Goal: Task Accomplishment & Management: Manage account settings

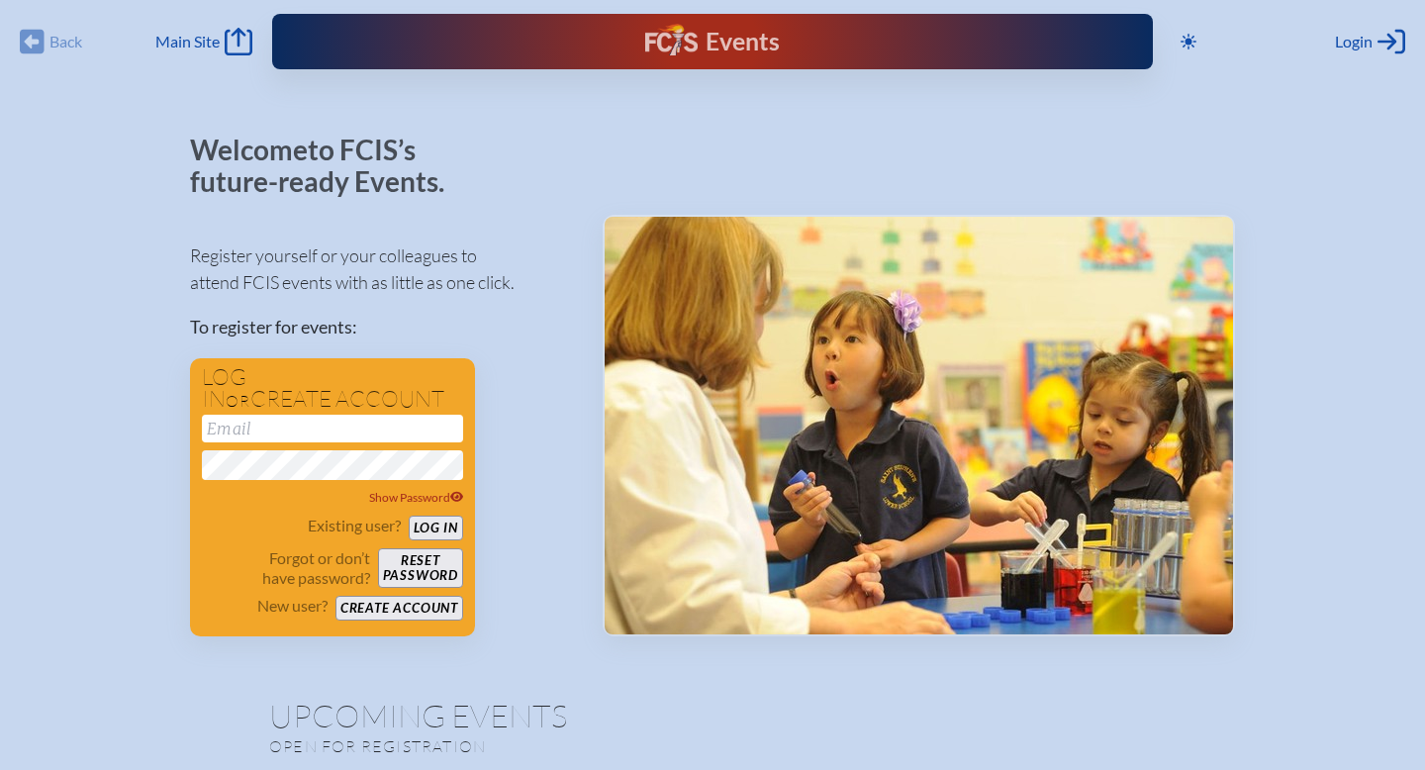
click at [674, 49] on div "Events" at bounding box center [712, 42] width 134 height 36
click at [29, 31] on div "Back Back Main Site Main Site" at bounding box center [136, 42] width 233 height 28
click at [376, 610] on button "Create account" at bounding box center [399, 608] width 128 height 25
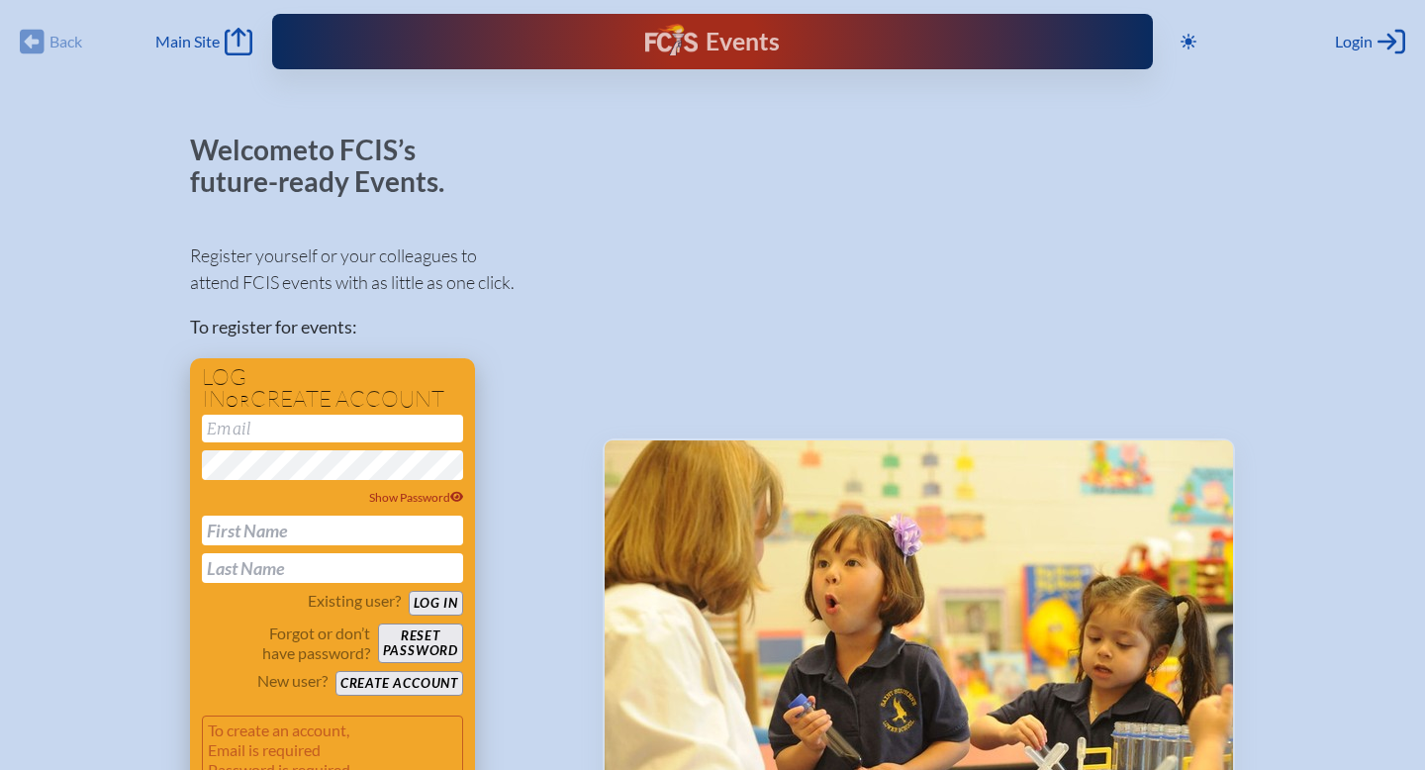
click at [290, 441] on div "Show Password" at bounding box center [332, 499] width 261 height 168
click at [270, 426] on input "email" at bounding box center [332, 429] width 261 height 28
type input "[EMAIL_ADDRESS][DOMAIN_NAME]"
click at [459, 495] on icon at bounding box center [457, 497] width 14 height 11
click at [272, 533] on input "text" at bounding box center [332, 530] width 261 height 30
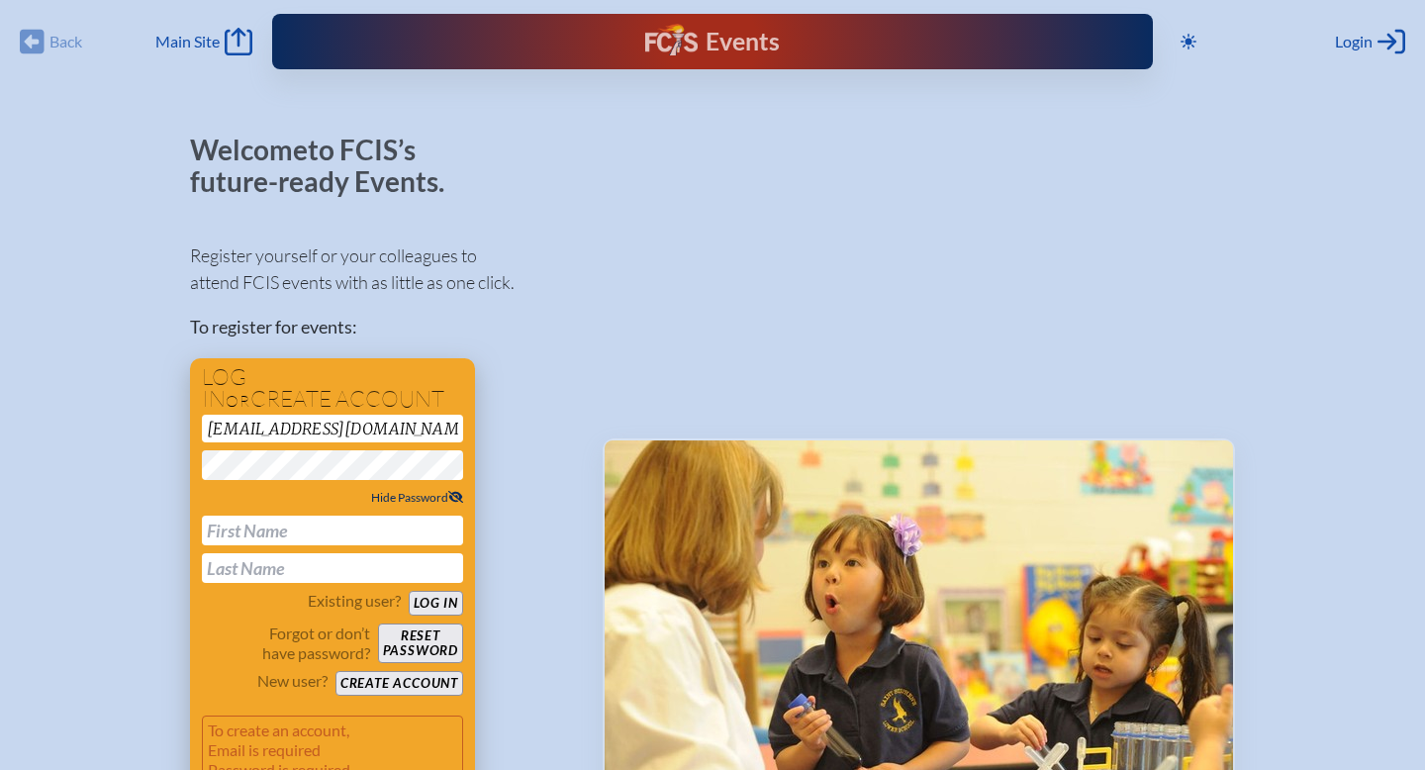
type input "Dawn"
type input "Rafool"
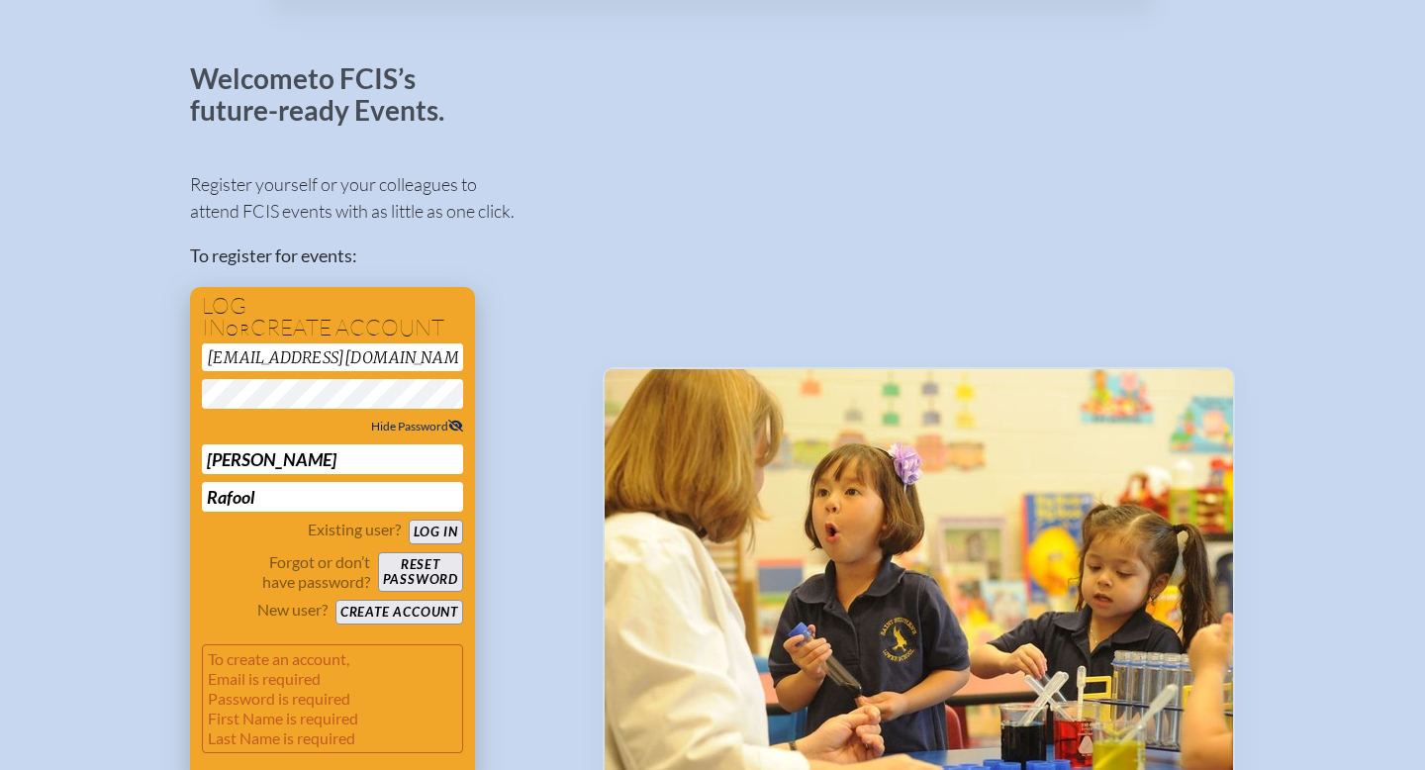
click at [438, 530] on button "Log in" at bounding box center [436, 531] width 54 height 25
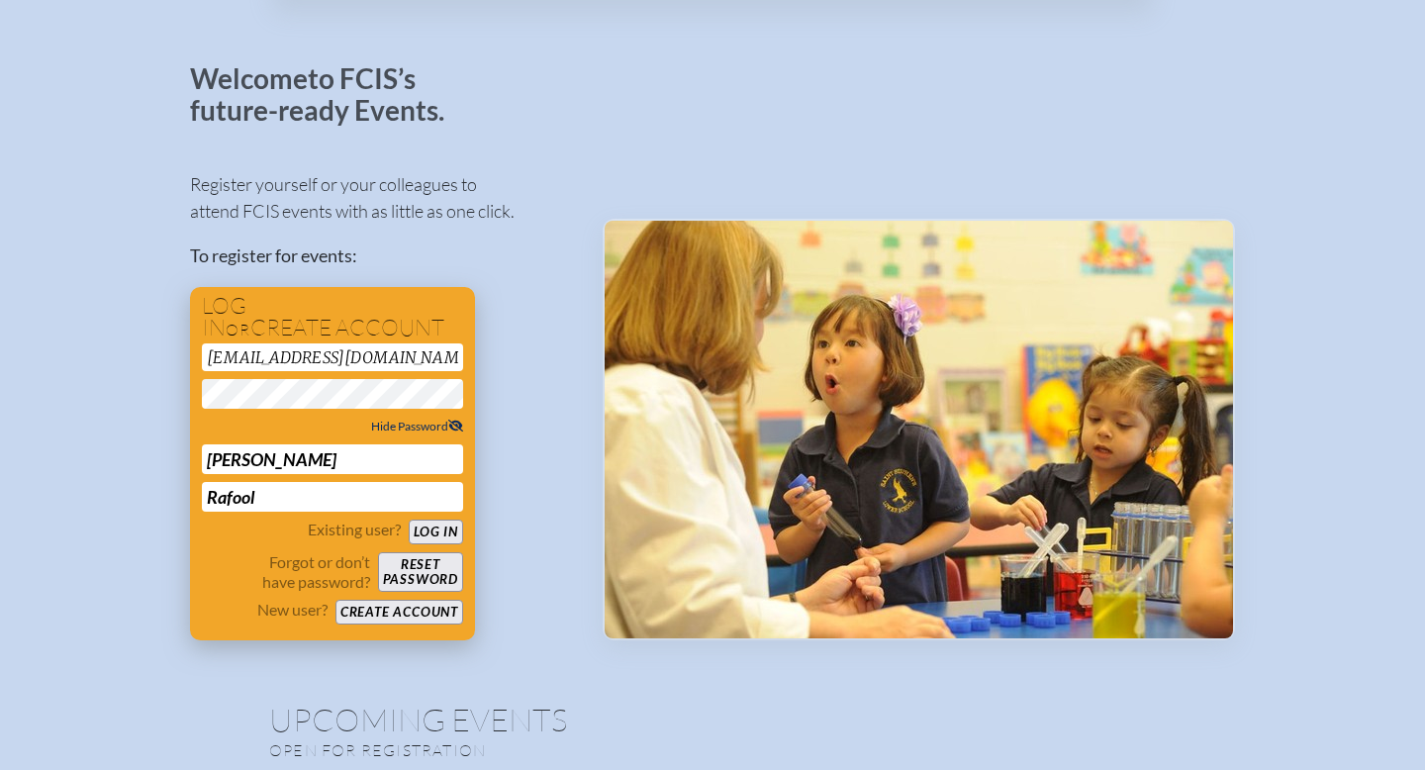
scroll to position [0, 0]
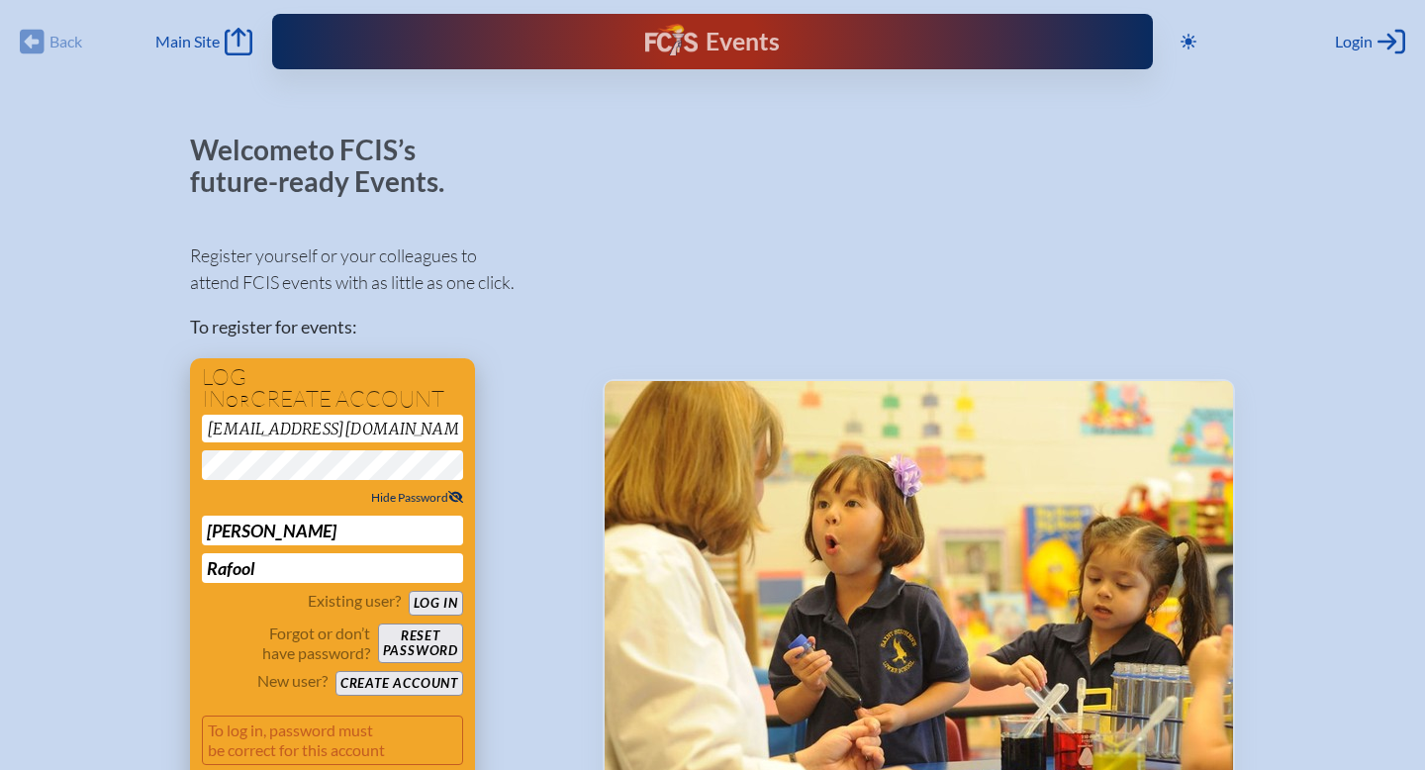
click at [400, 686] on button "Create account" at bounding box center [399, 683] width 128 height 25
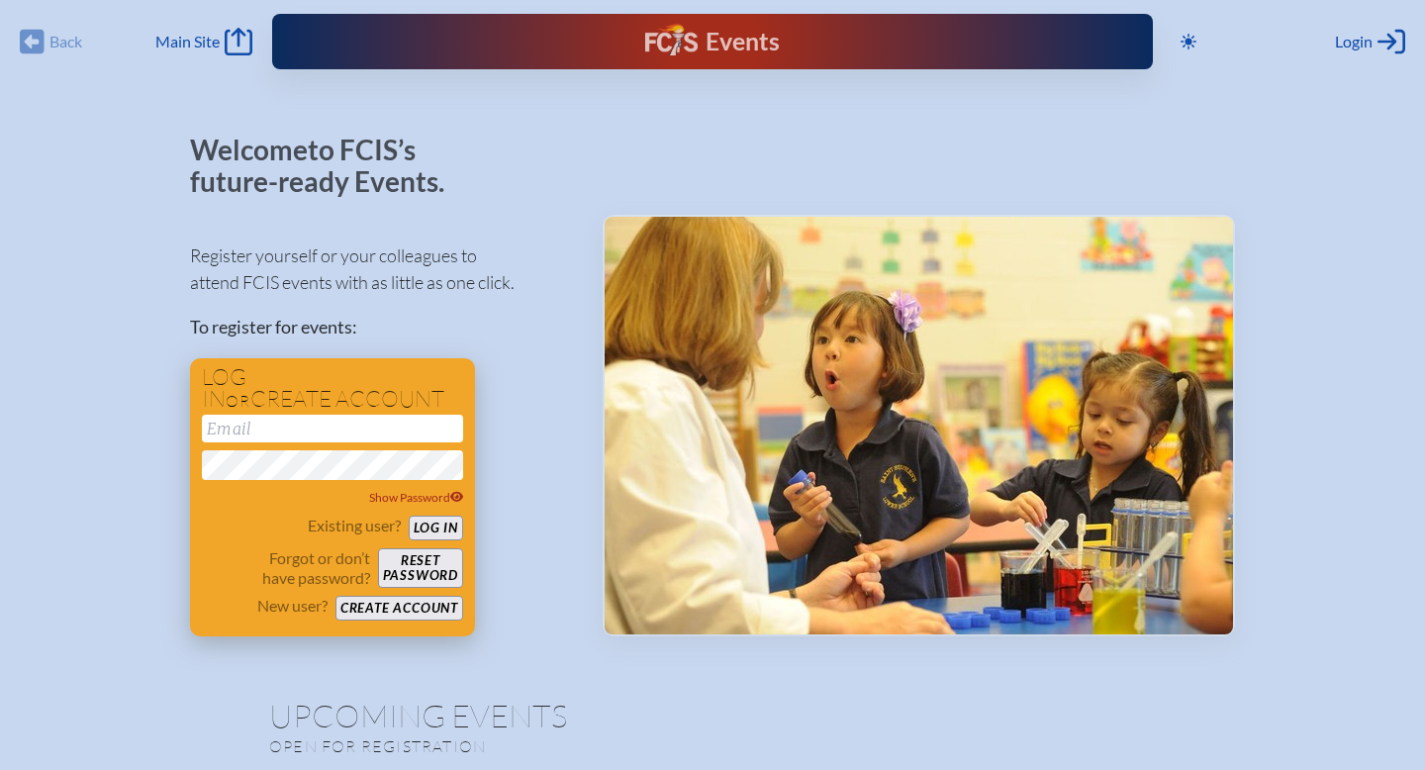
click at [295, 437] on input "email" at bounding box center [332, 429] width 261 height 28
type input "[EMAIL_ADDRESS][DOMAIN_NAME]"
click at [443, 526] on button "Log in" at bounding box center [436, 527] width 54 height 25
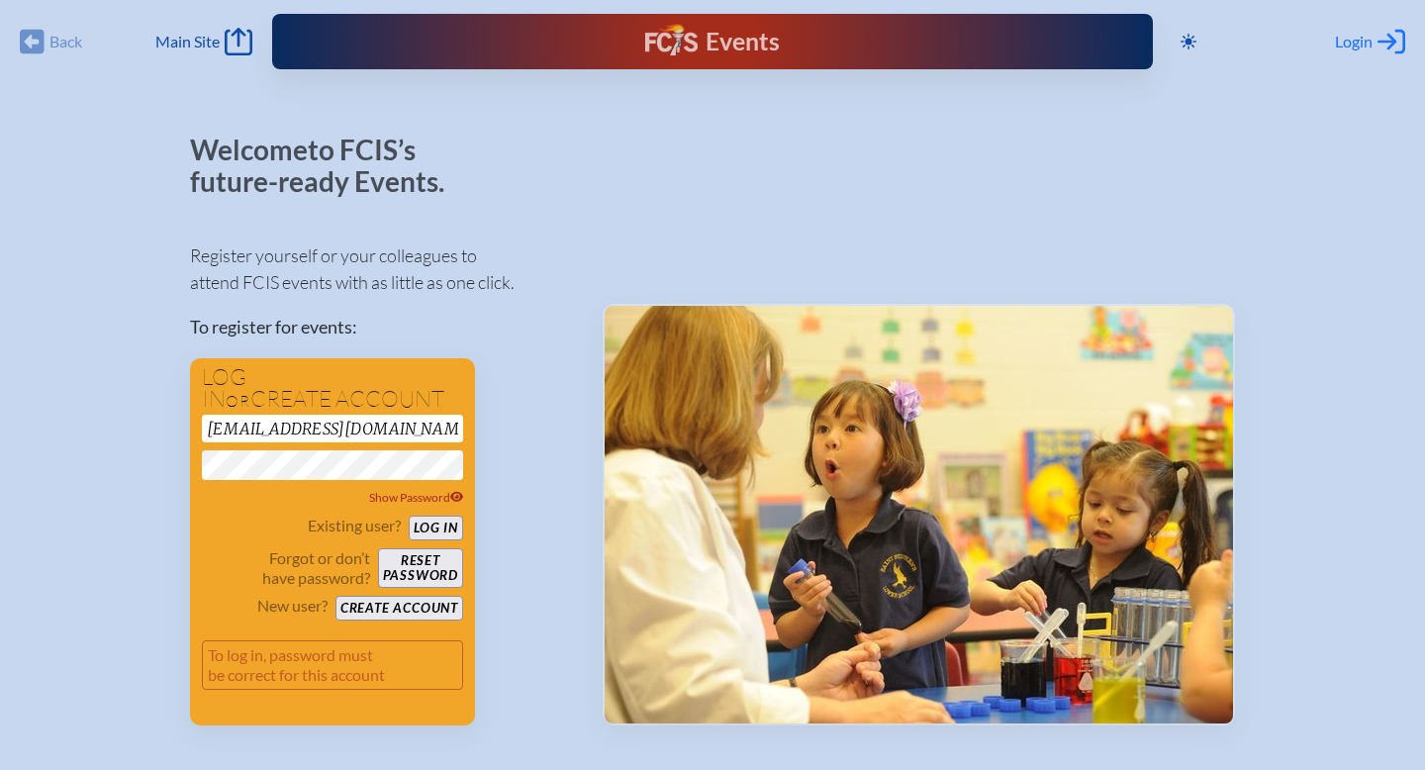
click at [1353, 40] on span "Login" at bounding box center [1354, 42] width 38 height 20
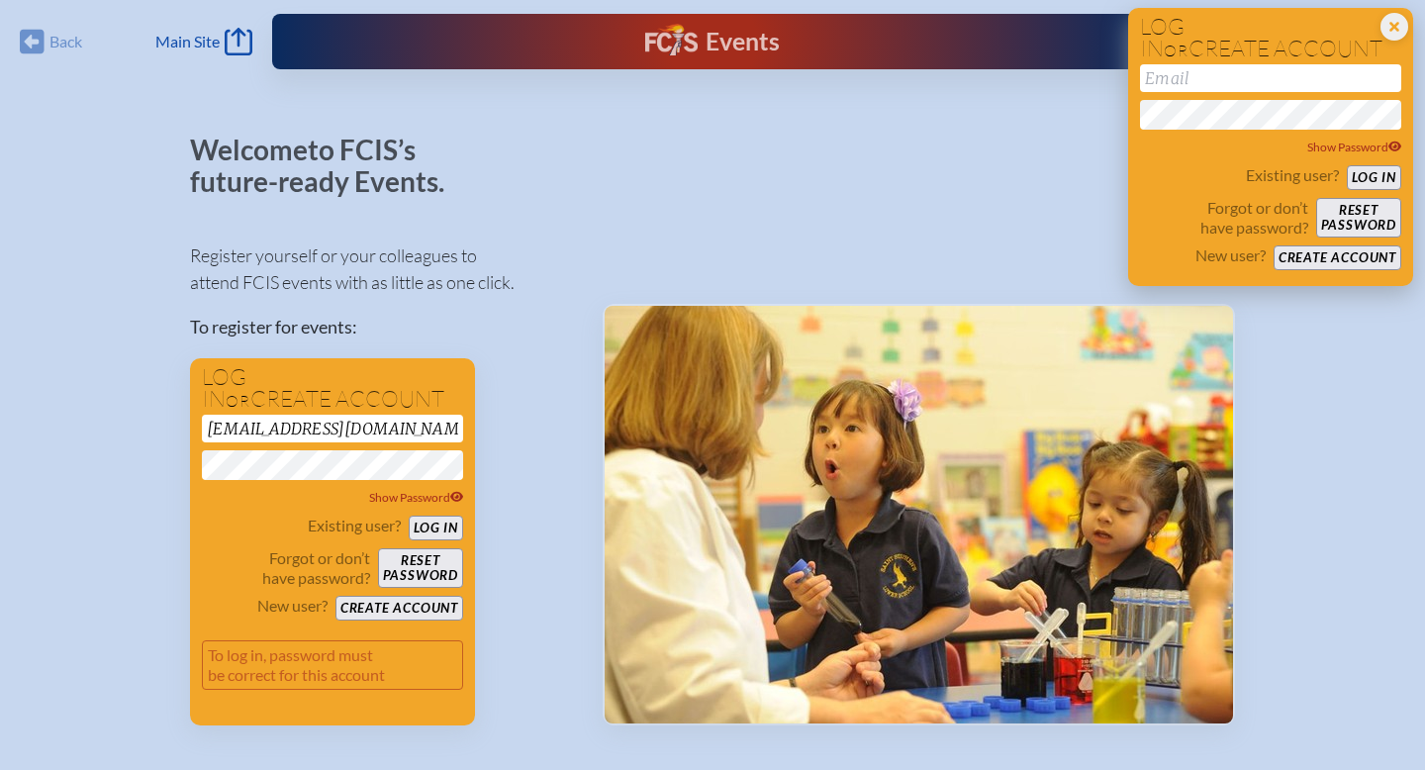
click at [1193, 83] on input "email" at bounding box center [1270, 78] width 261 height 28
type input "drafool@allsaintsacademy.com"
click at [1371, 173] on button "Log in" at bounding box center [1374, 177] width 54 height 25
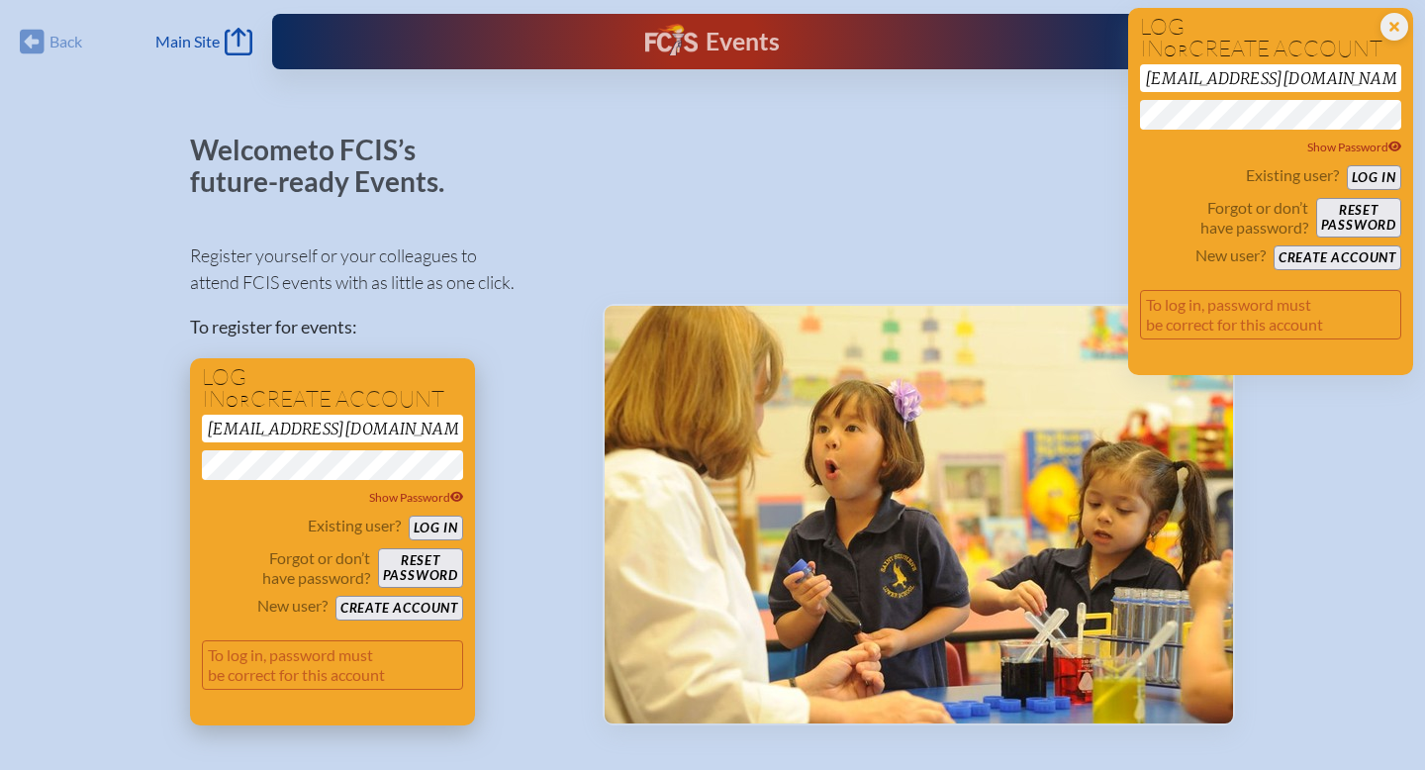
click at [431, 528] on button "Log in" at bounding box center [436, 527] width 54 height 25
click at [419, 560] on button "Reset password" at bounding box center [420, 568] width 85 height 40
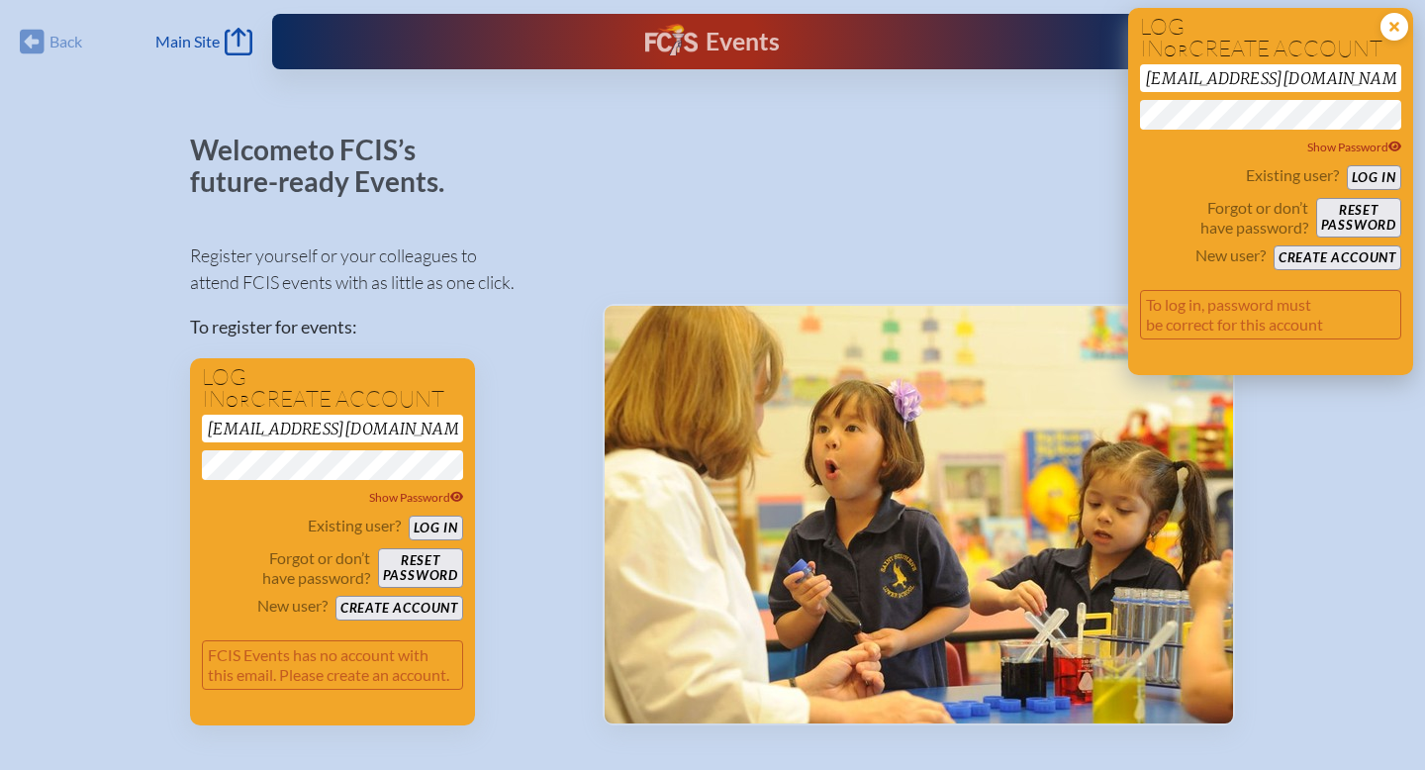
click at [1388, 19] on icon at bounding box center [1394, 27] width 28 height 28
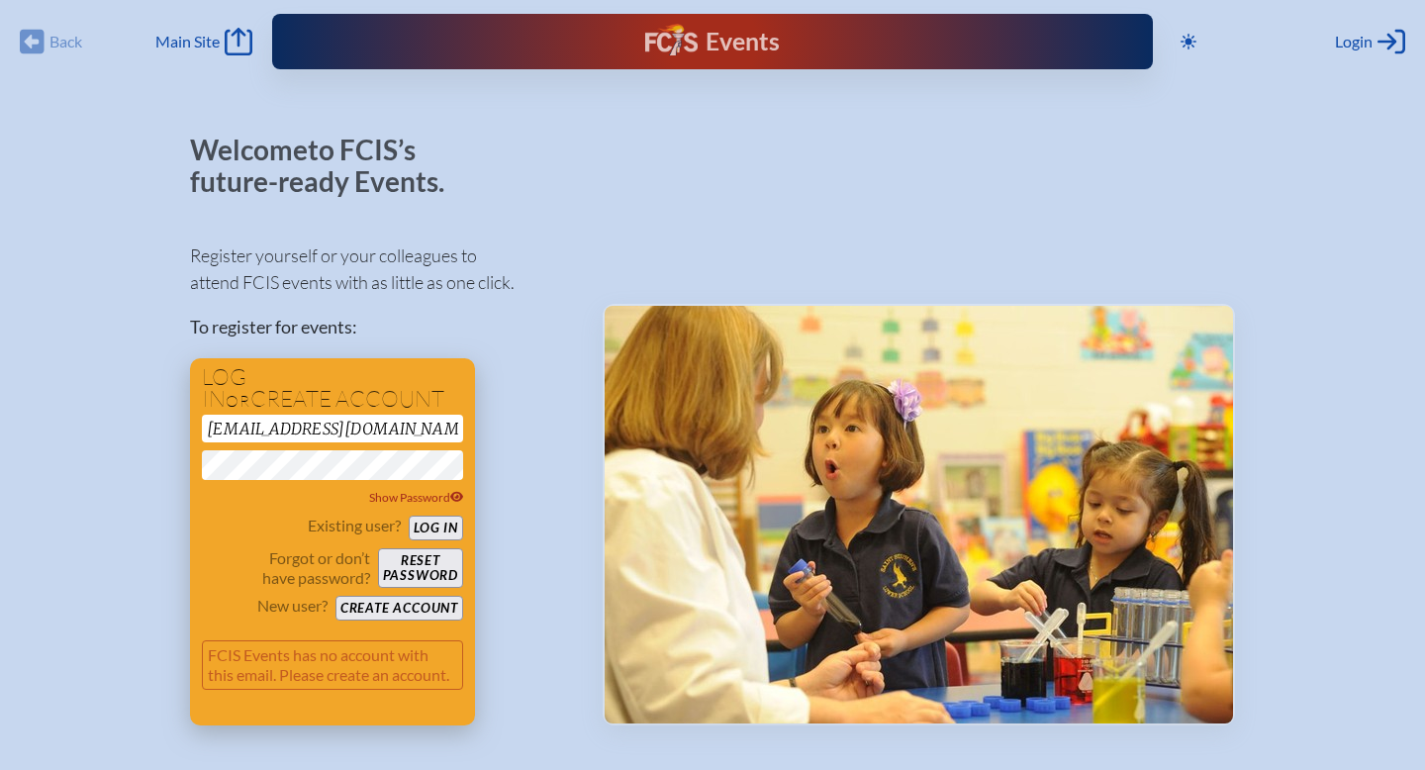
click at [422, 563] on button "Reset password" at bounding box center [420, 568] width 85 height 40
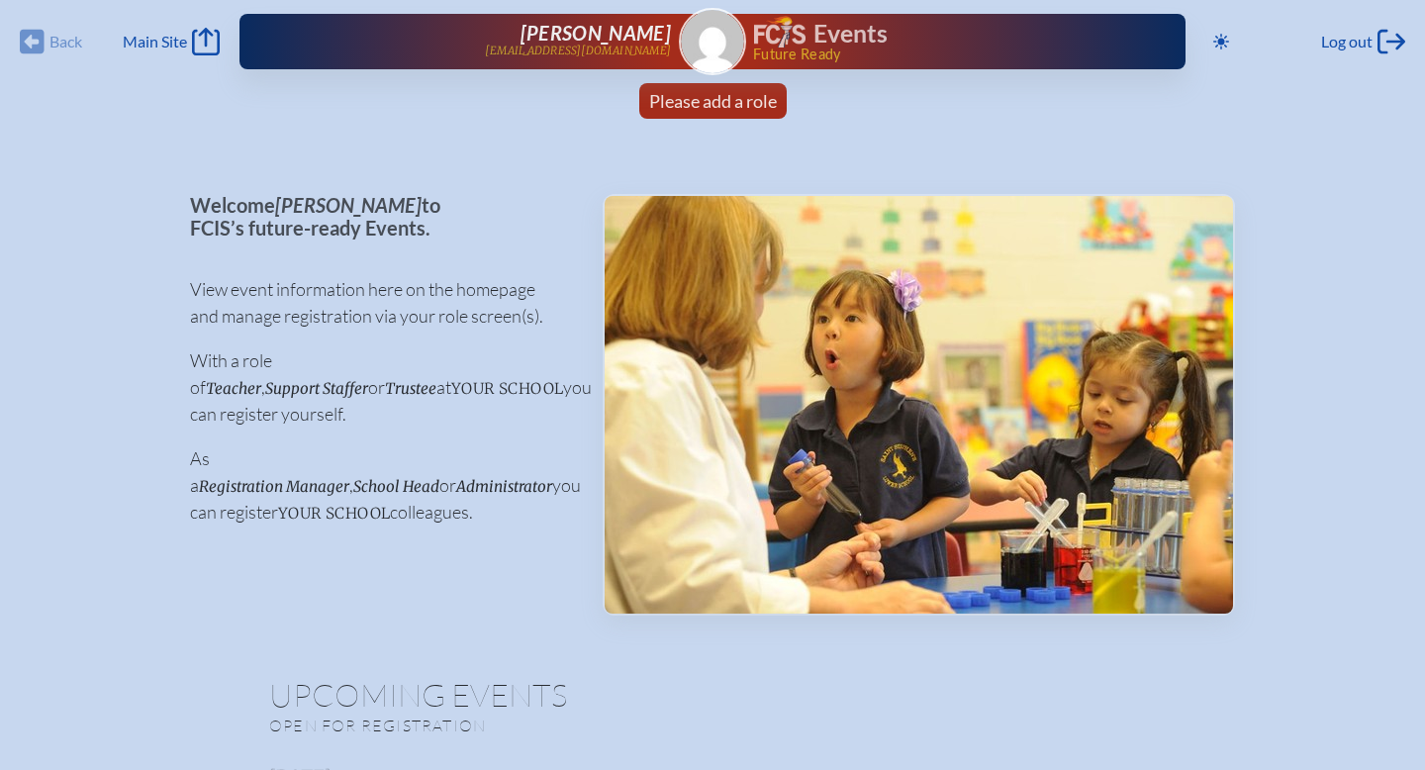
click at [711, 48] on img at bounding box center [712, 41] width 63 height 63
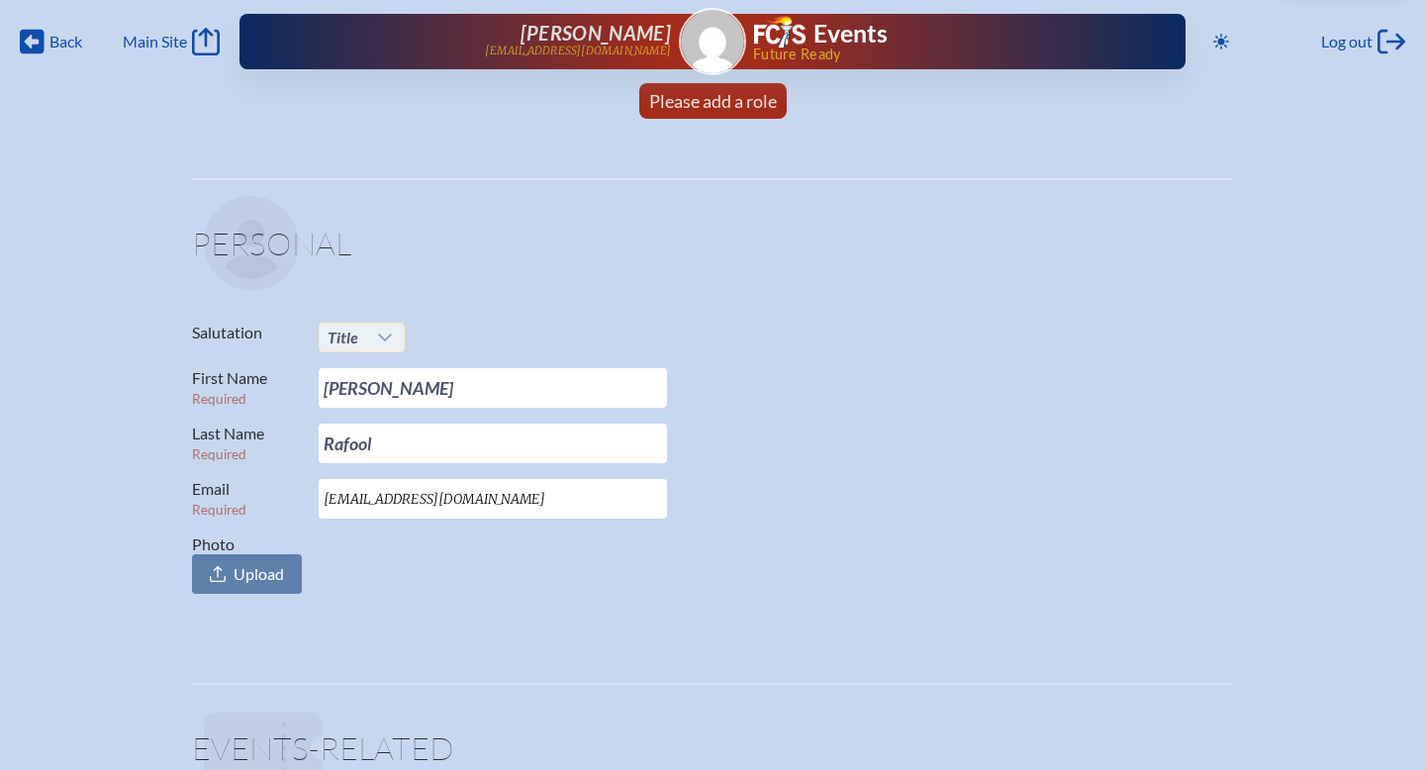
click at [378, 342] on icon at bounding box center [385, 337] width 16 height 16
click at [353, 395] on span "Mrs." at bounding box center [342, 403] width 30 height 20
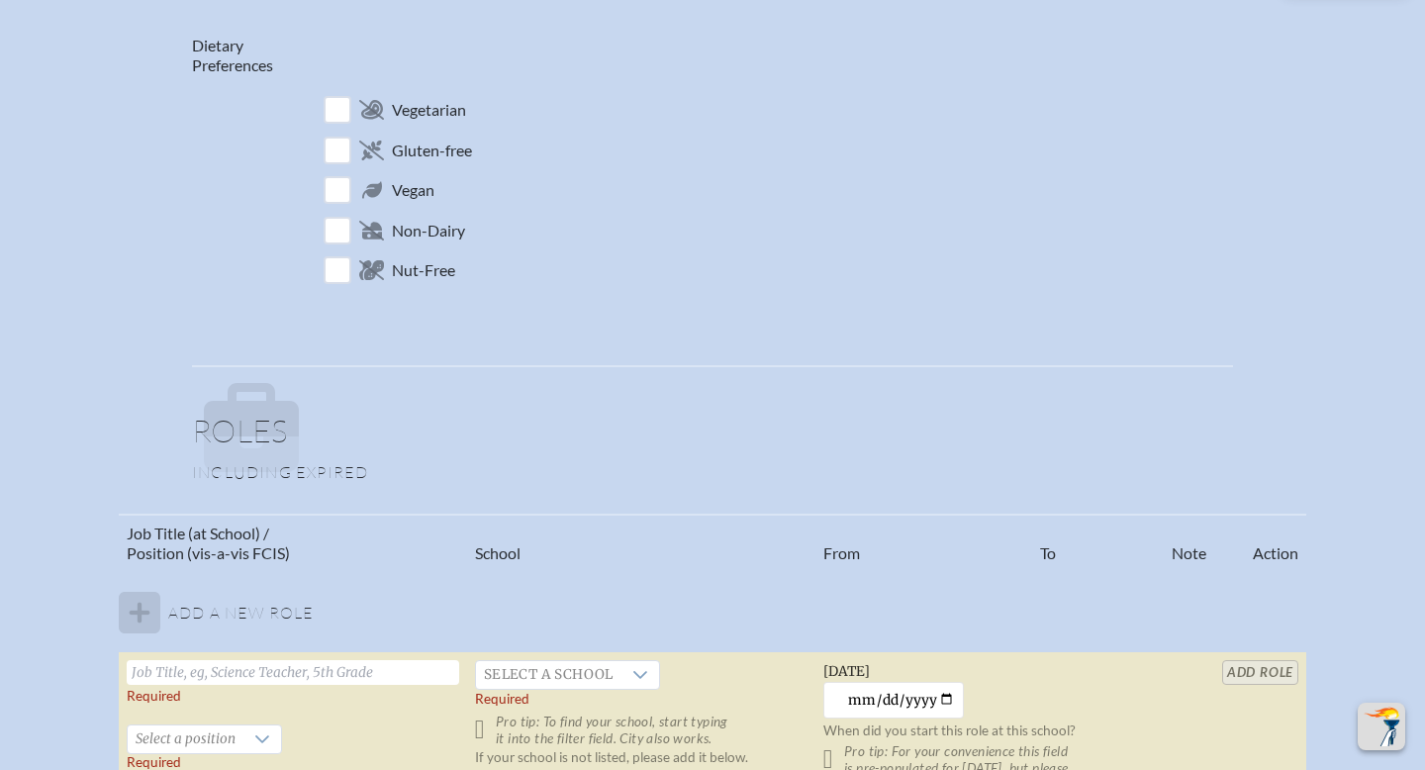
scroll to position [812, 0]
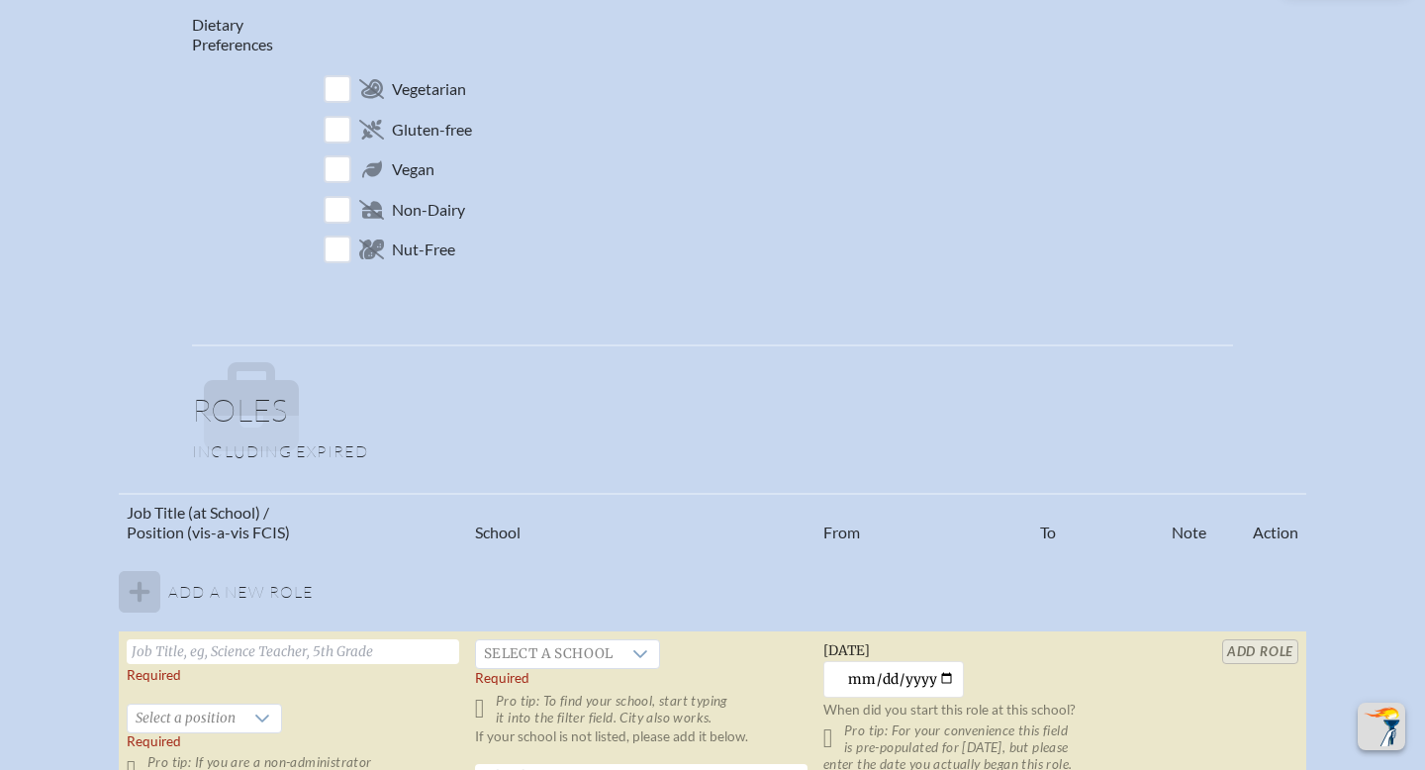
click at [143, 591] on tbody "Add a new role Required   Select a position Required Pro tip: If you are a non-…" at bounding box center [712, 703] width 1187 height 305
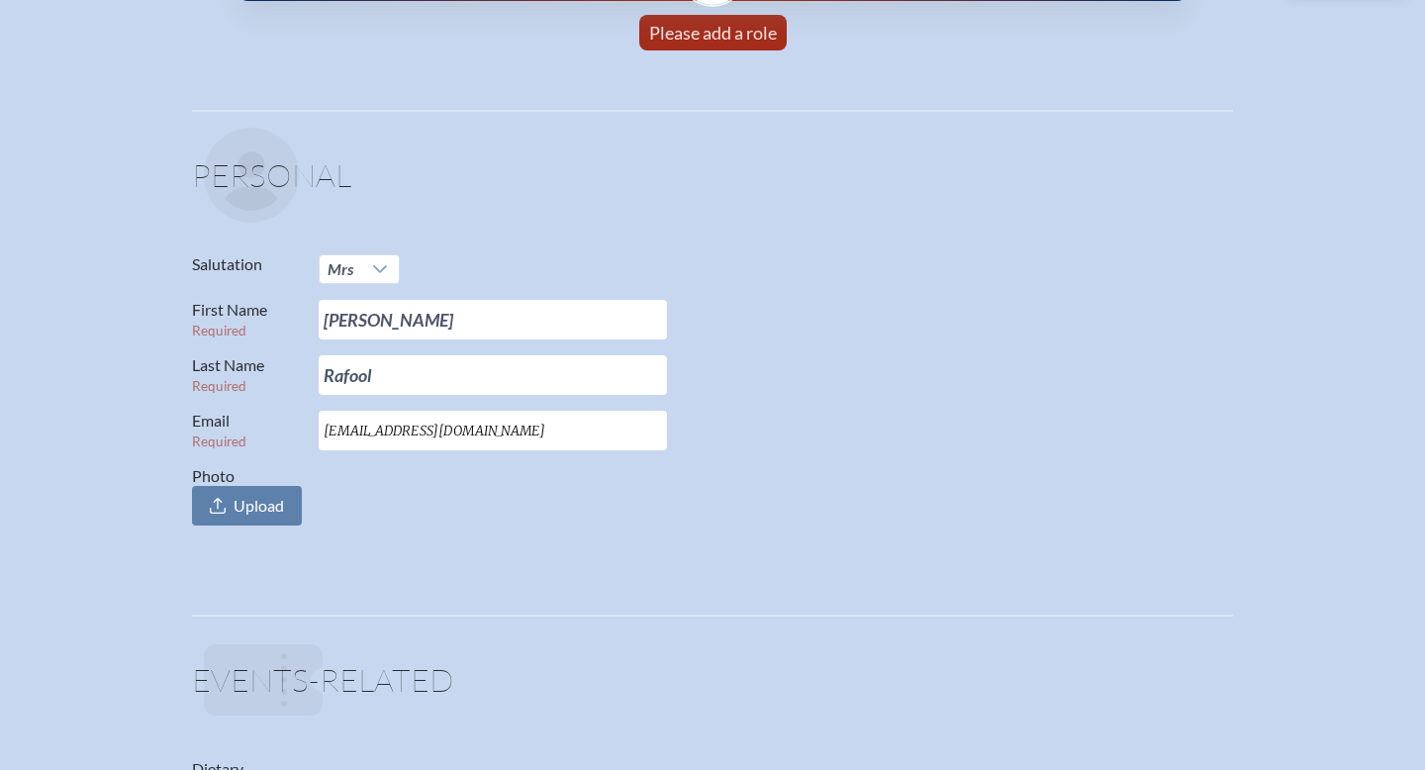
scroll to position [0, 0]
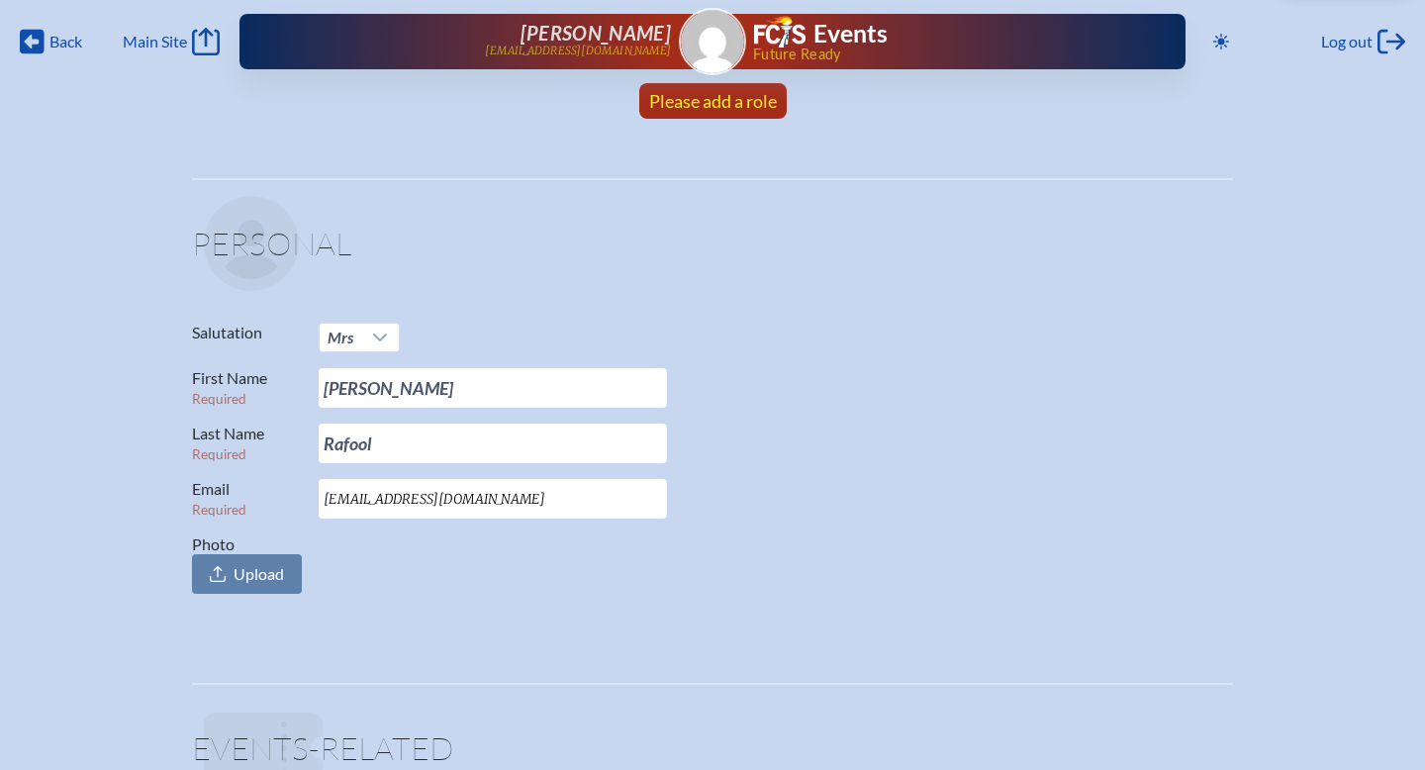
click at [701, 96] on span "Please add a role" at bounding box center [713, 101] width 128 height 22
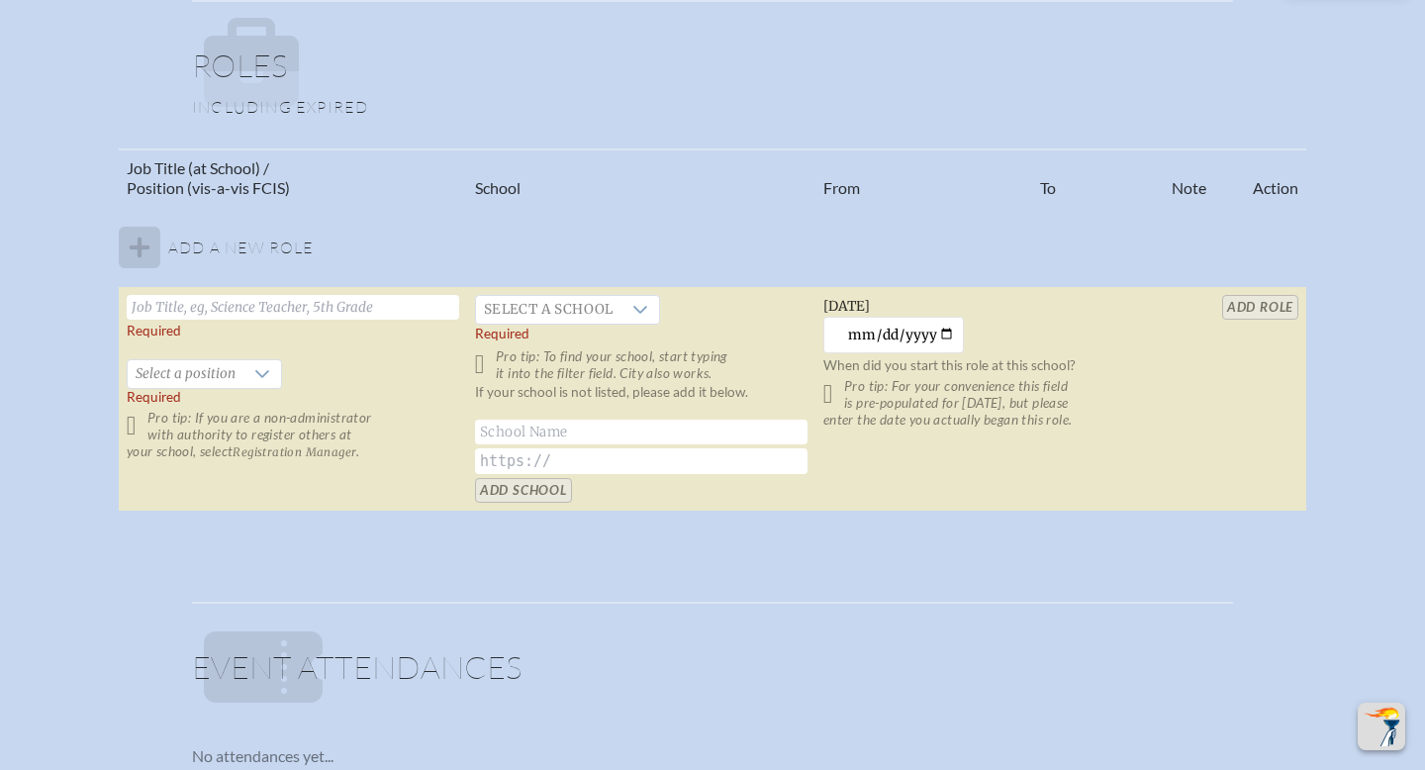
click at [271, 311] on input "text" at bounding box center [293, 307] width 332 height 25
type input "Director of Enrollment Services & Marketing"
click at [254, 369] on icon at bounding box center [262, 374] width 16 height 16
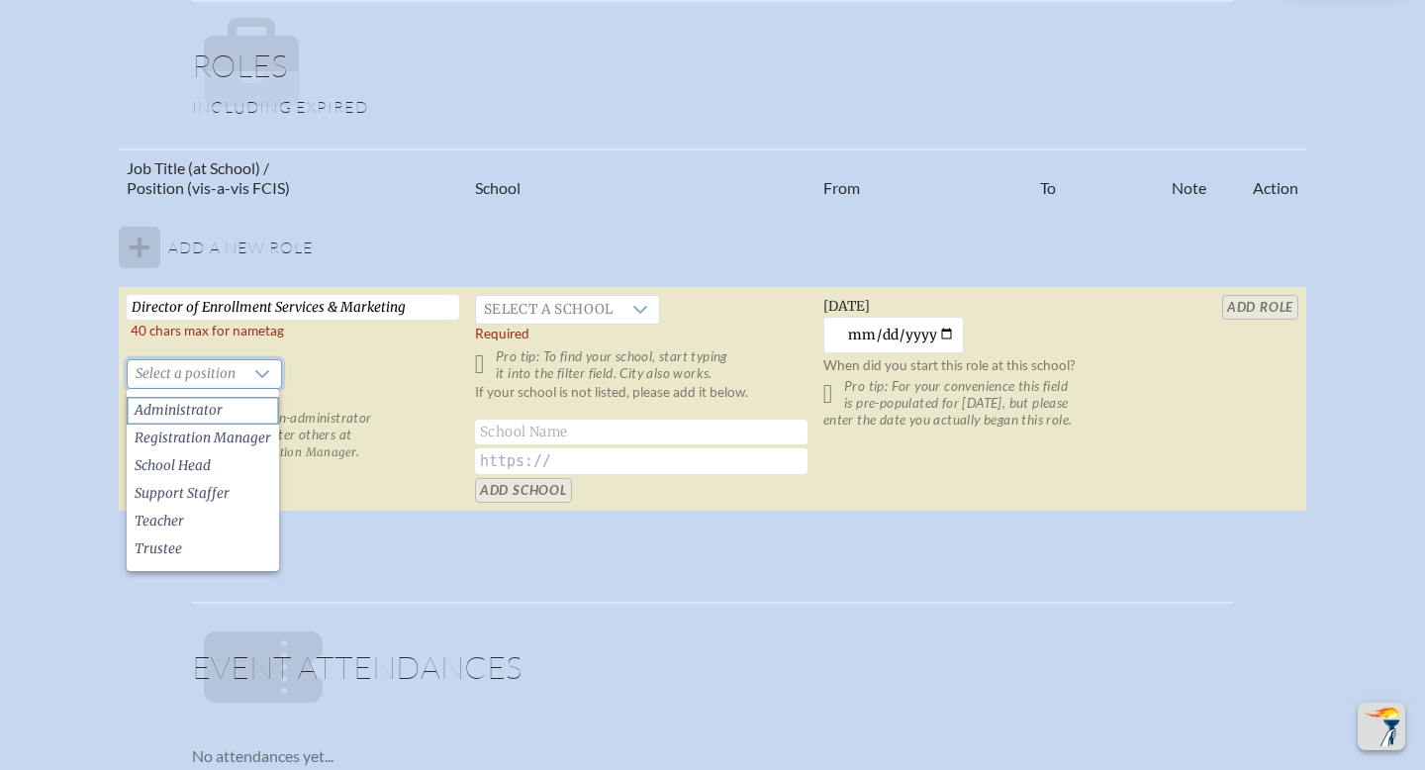
click at [211, 411] on span "Administrator" at bounding box center [179, 411] width 88 height 20
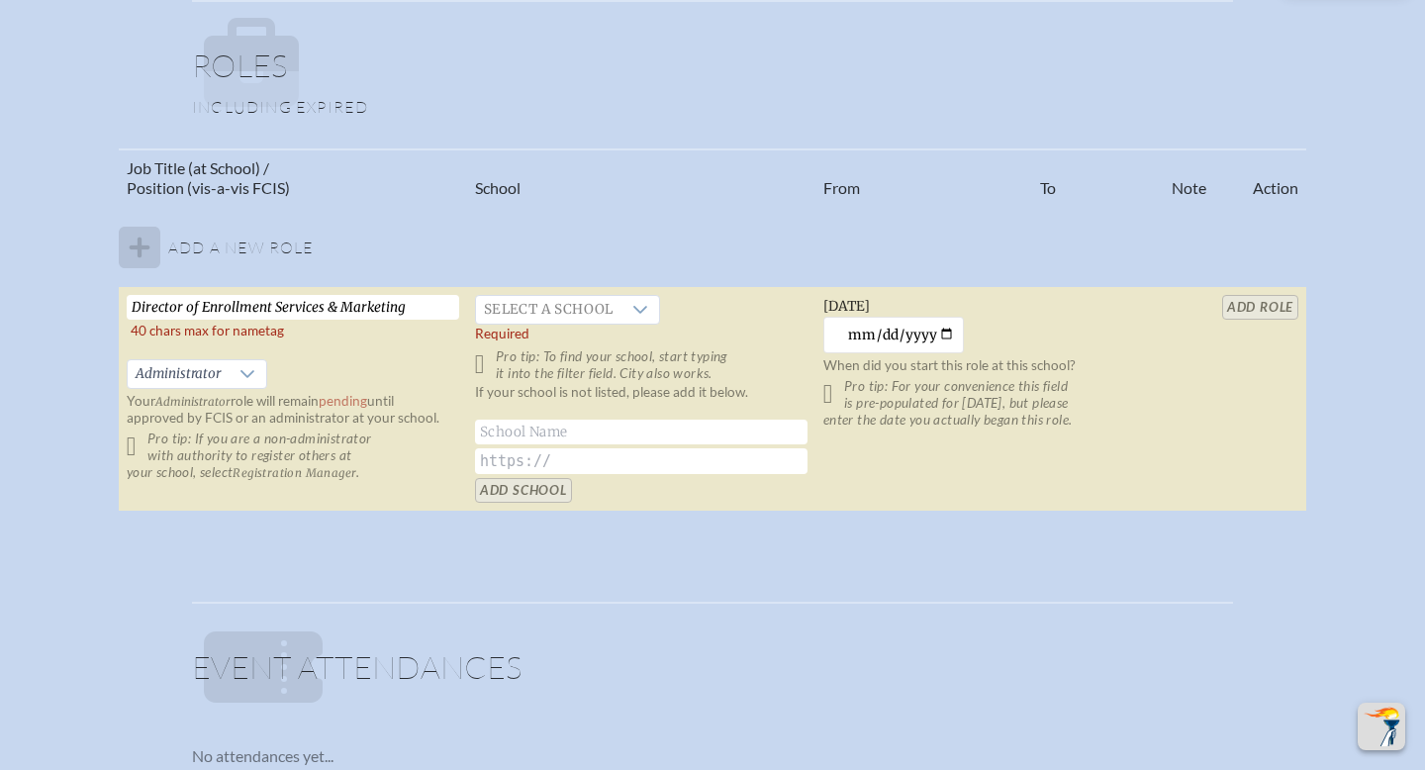
click at [134, 449] on p "Pro tip: If you are a non-administrator with authority to register others at yo…" at bounding box center [293, 455] width 332 height 50
click at [638, 307] on icon at bounding box center [640, 310] width 16 height 16
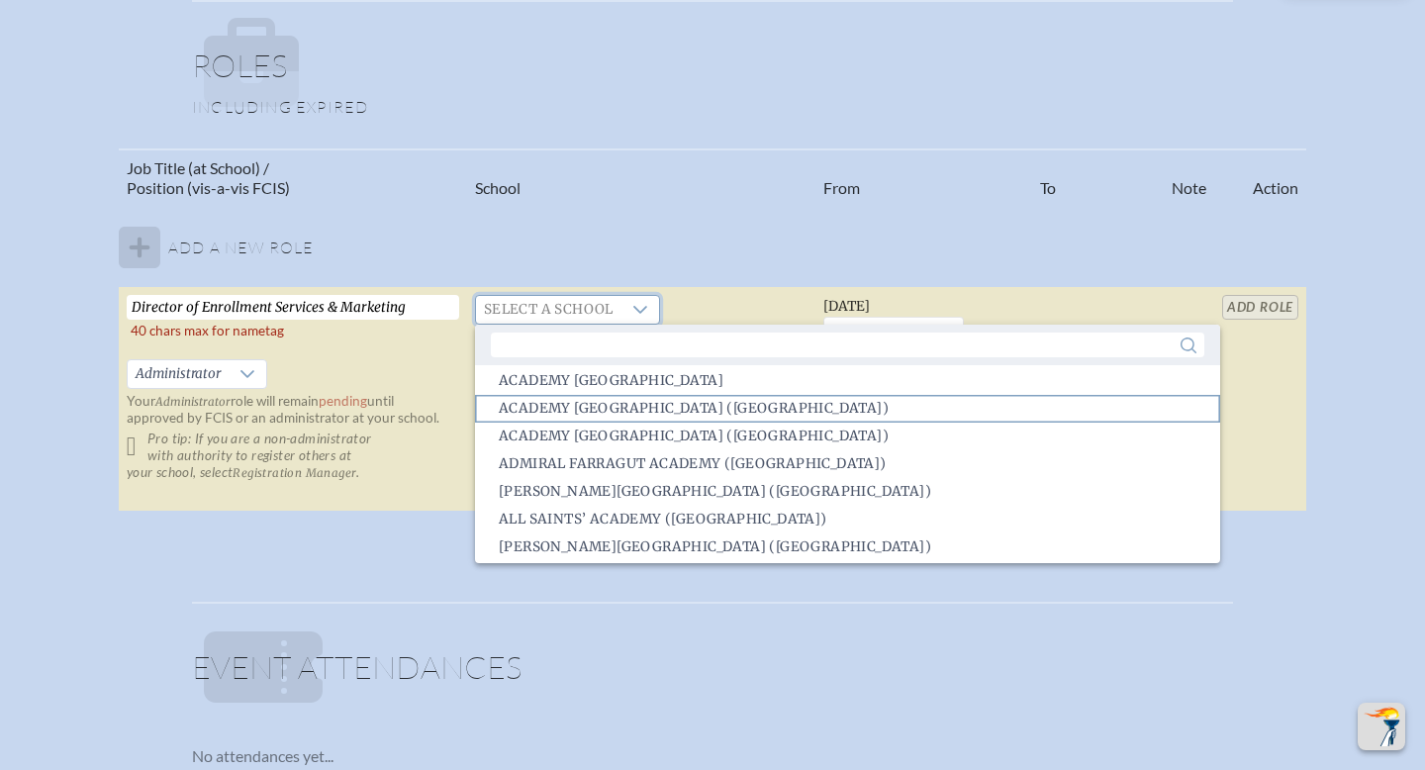
scroll to position [109, 0]
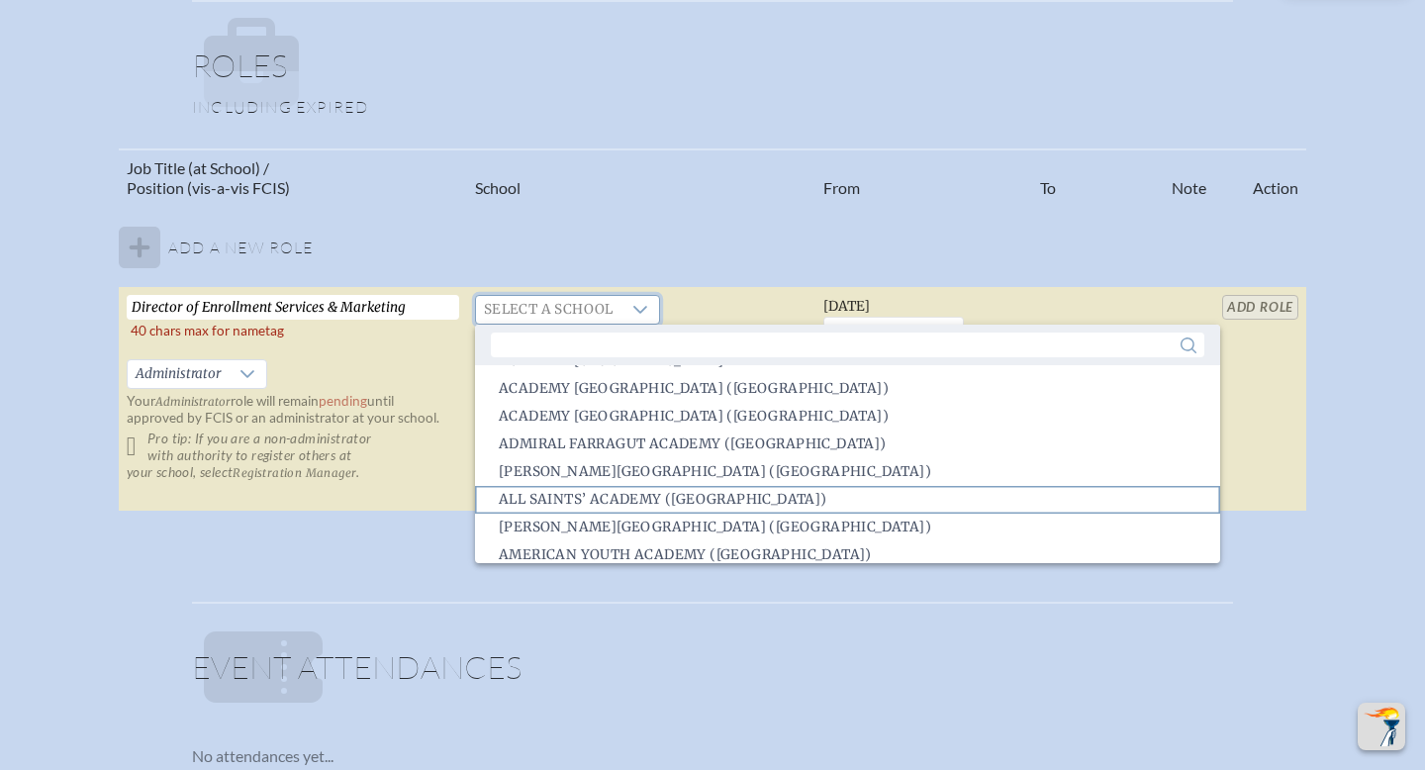
click at [623, 500] on span "All Saints’ Academy (Winter Haven)" at bounding box center [663, 500] width 328 height 20
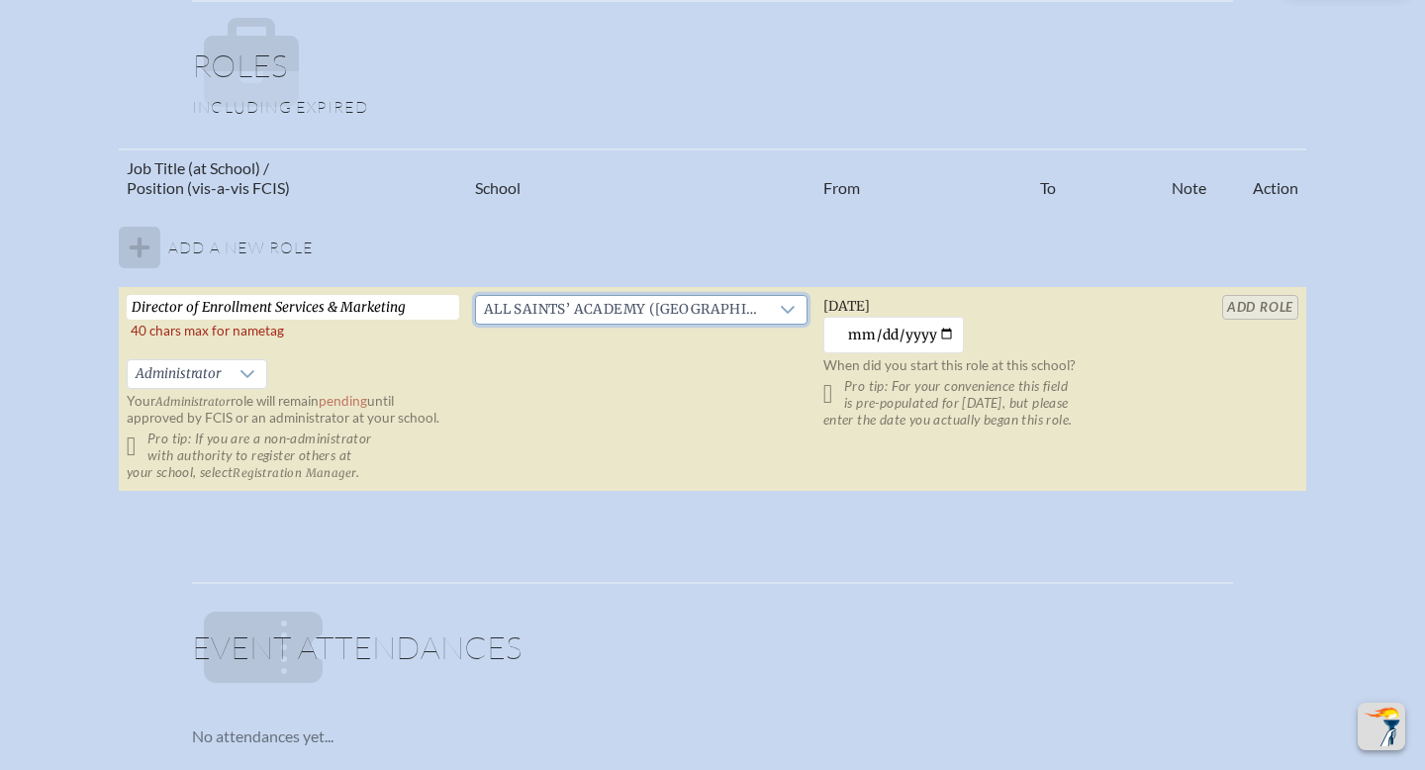
click at [839, 399] on p "Pro tip: For your convenience this field is pre-populated for [DATE], but pleas…" at bounding box center [989, 403] width 332 height 50
click at [1251, 309] on table "Job Title (at School) / Position (vis-a-vis FCIS) School From To Note Action Ad…" at bounding box center [712, 320] width 1187 height 344
click at [643, 454] on td "All Saints’ Academy ([GEOGRAPHIC_DATA])" at bounding box center [641, 389] width 348 height 205
click at [1264, 307] on table "Job Title (at School) / Position (vis-a-vis FCIS) School From To Note Action Ad…" at bounding box center [712, 320] width 1187 height 344
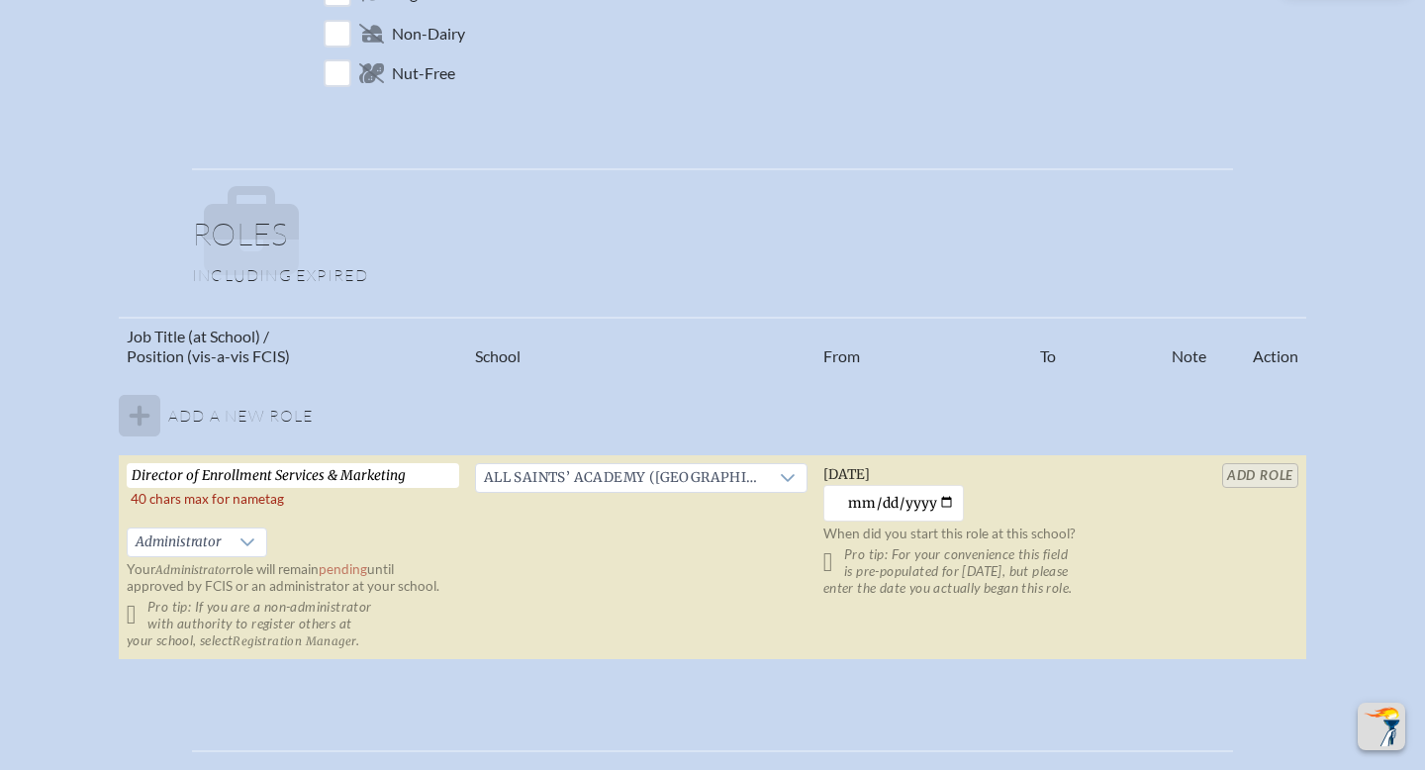
scroll to position [981, 0]
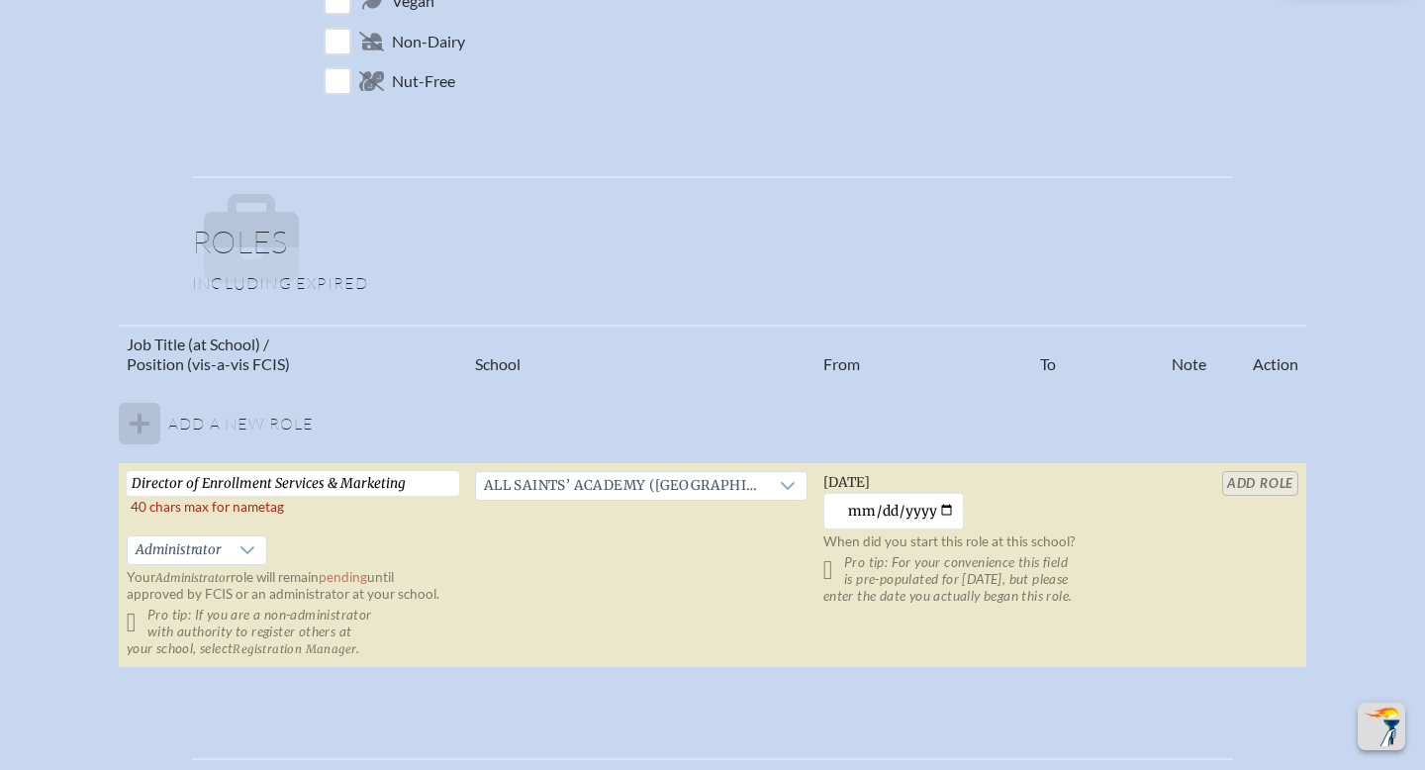
click at [831, 571] on p "Pro tip: For your convenience this field is pre-populated for [DATE], but pleas…" at bounding box center [989, 579] width 332 height 50
click at [947, 508] on input "[DATE]" at bounding box center [893, 511] width 141 height 37
type input "[DATE]"
click at [1239, 482] on table "Job Title (at School) / Position (vis-a-vis FCIS) School From To Note Action Ad…" at bounding box center [712, 497] width 1187 height 344
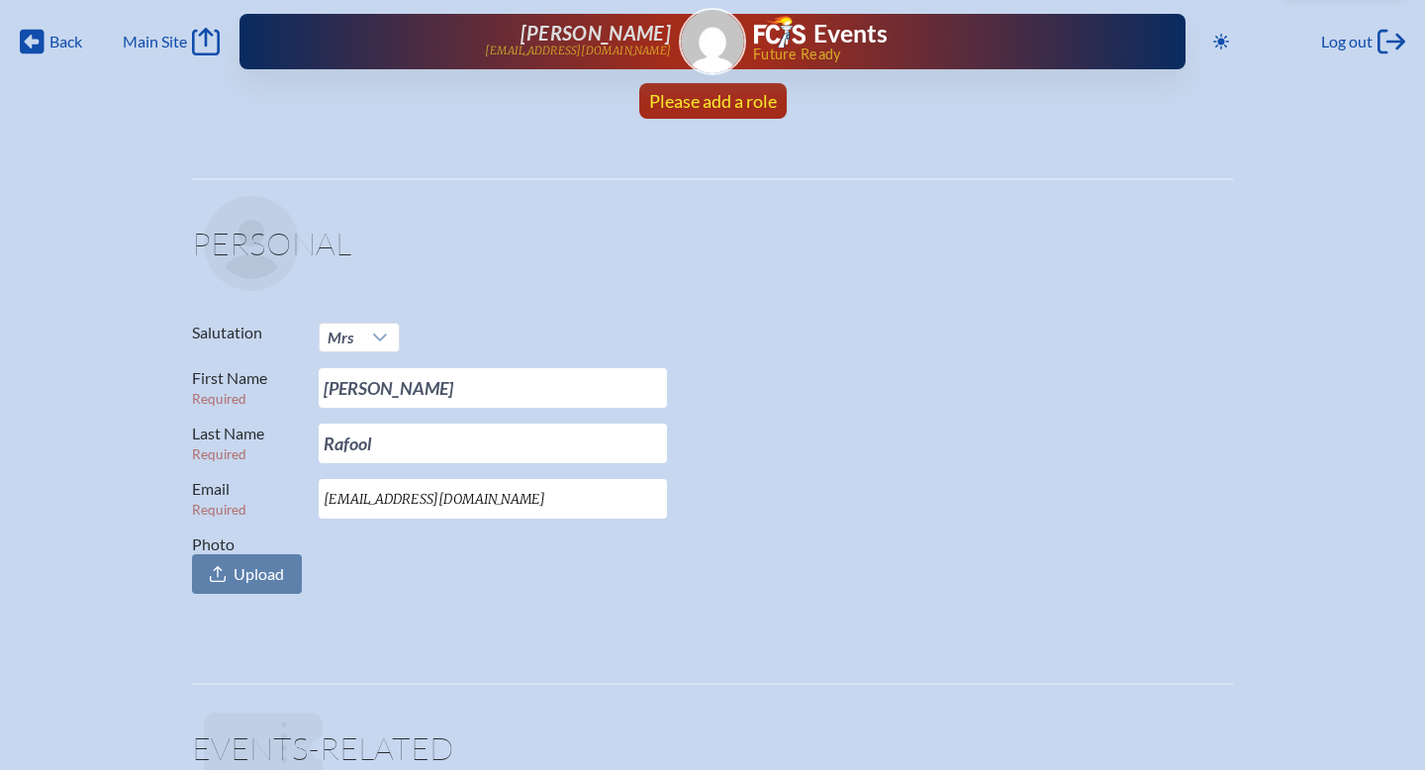
click at [695, 103] on span "Please add a role" at bounding box center [713, 101] width 128 height 22
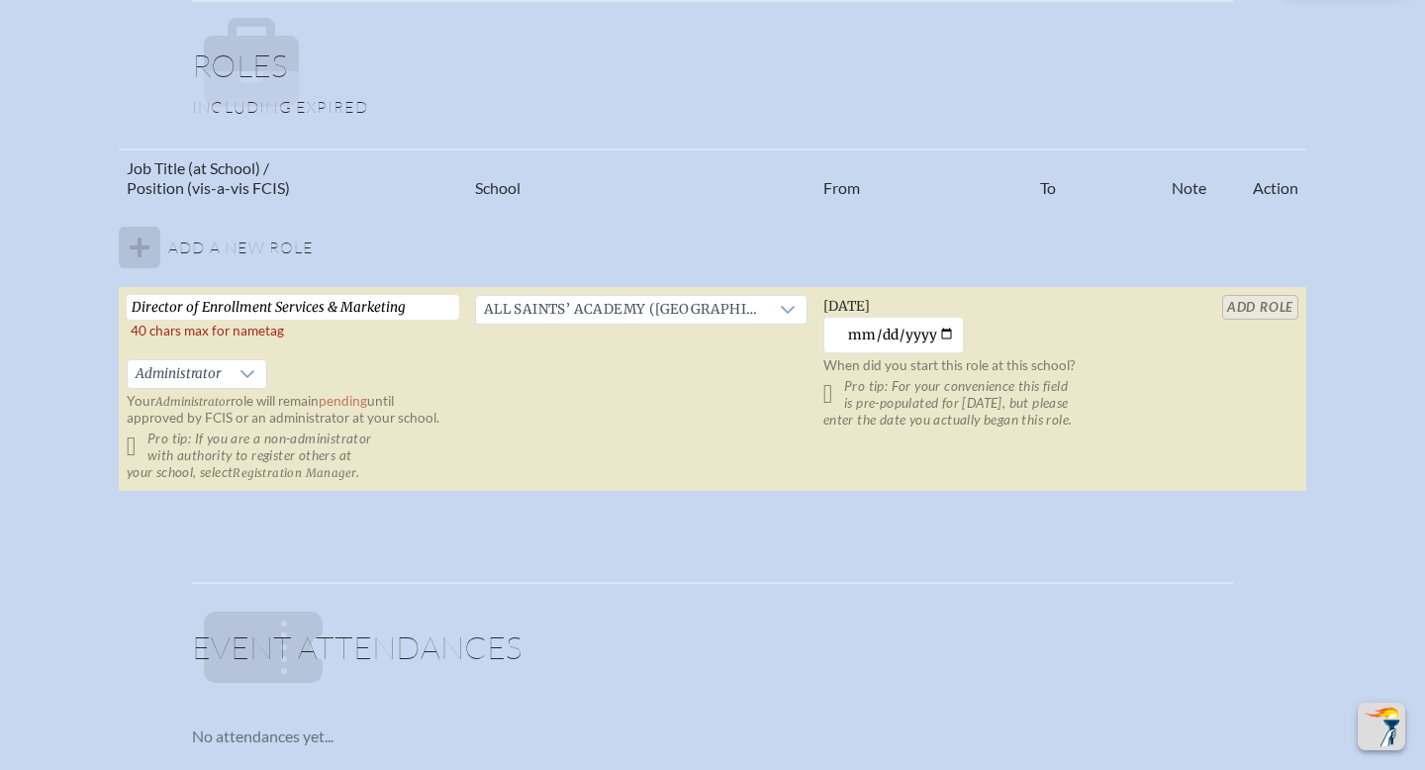
click at [1249, 312] on table "Job Title (at School) / Position (vis-a-vis FCIS) School From To Note Action Ad…" at bounding box center [712, 320] width 1187 height 344
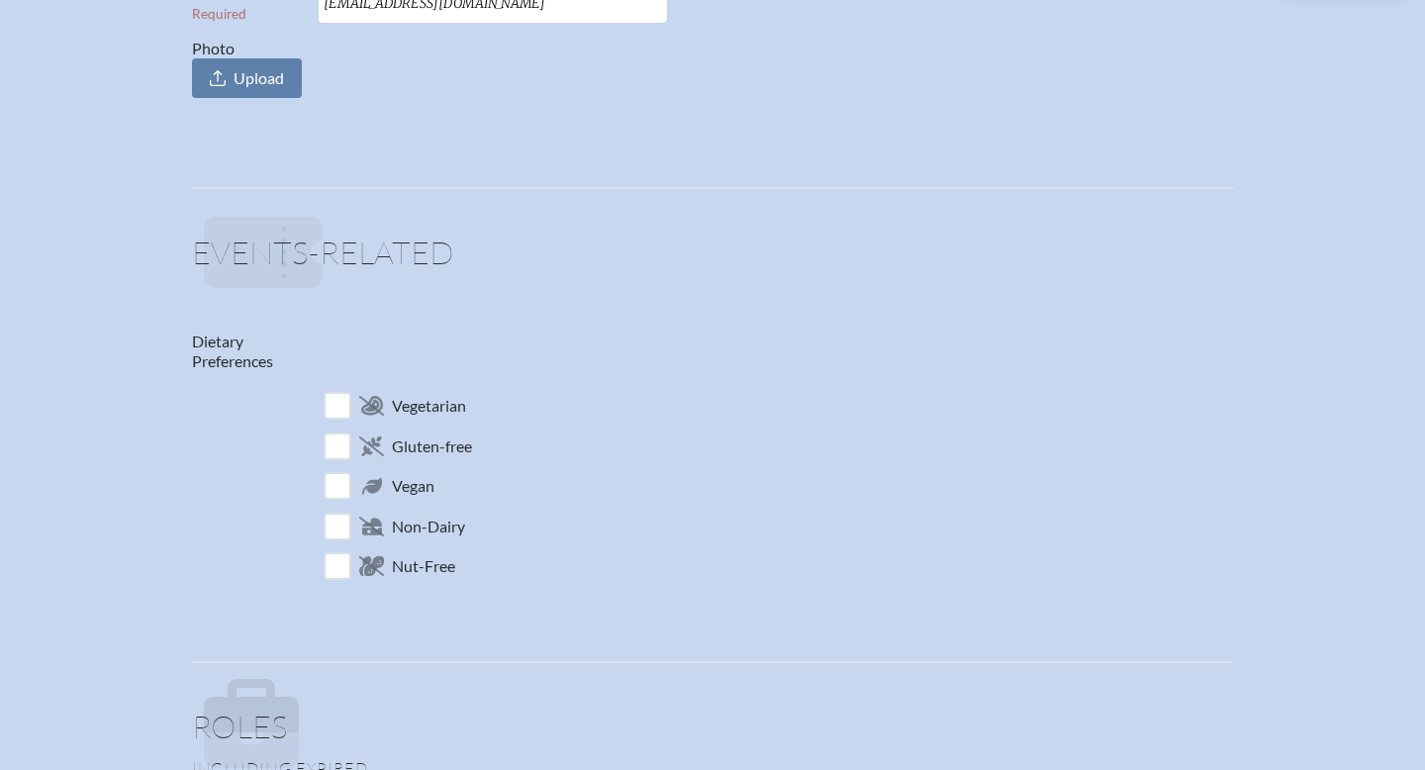
scroll to position [0, 0]
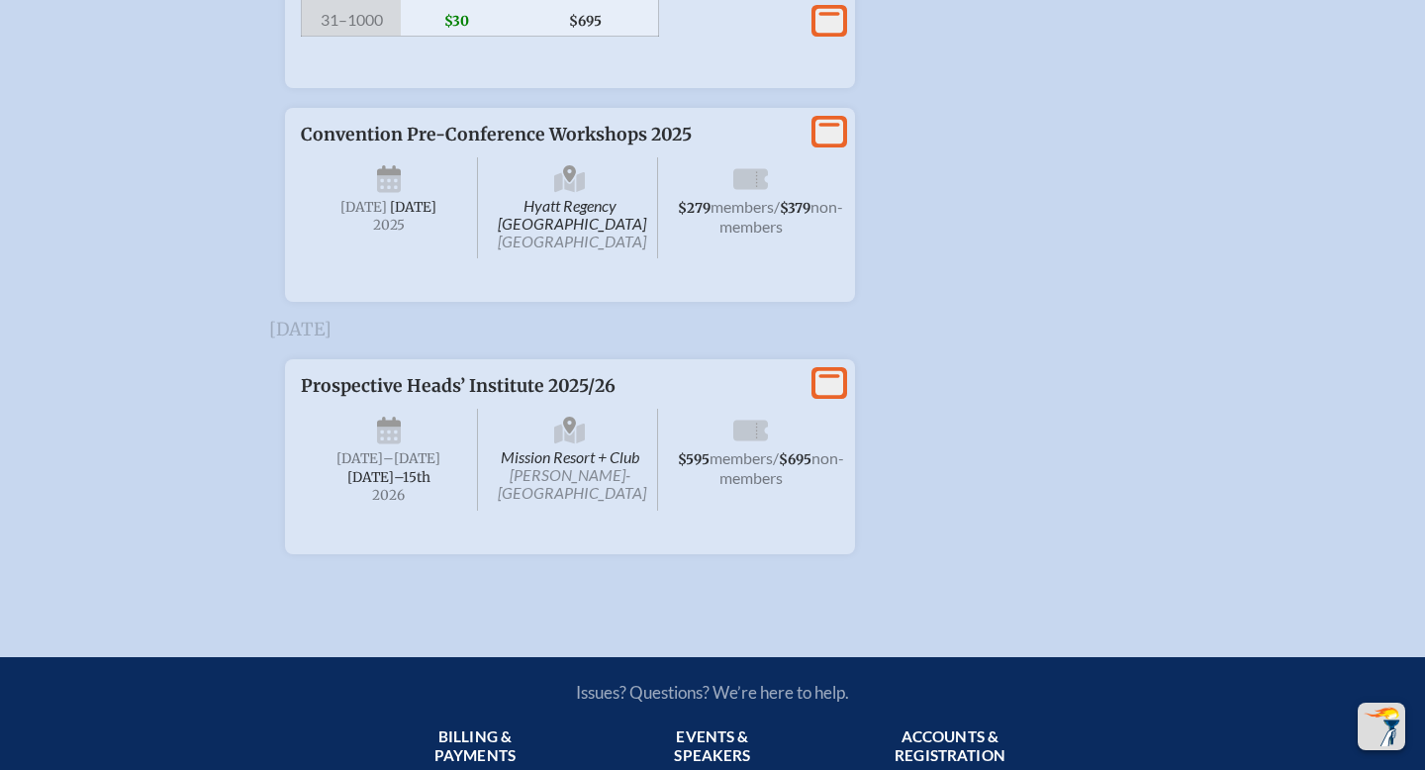
scroll to position [4213, 0]
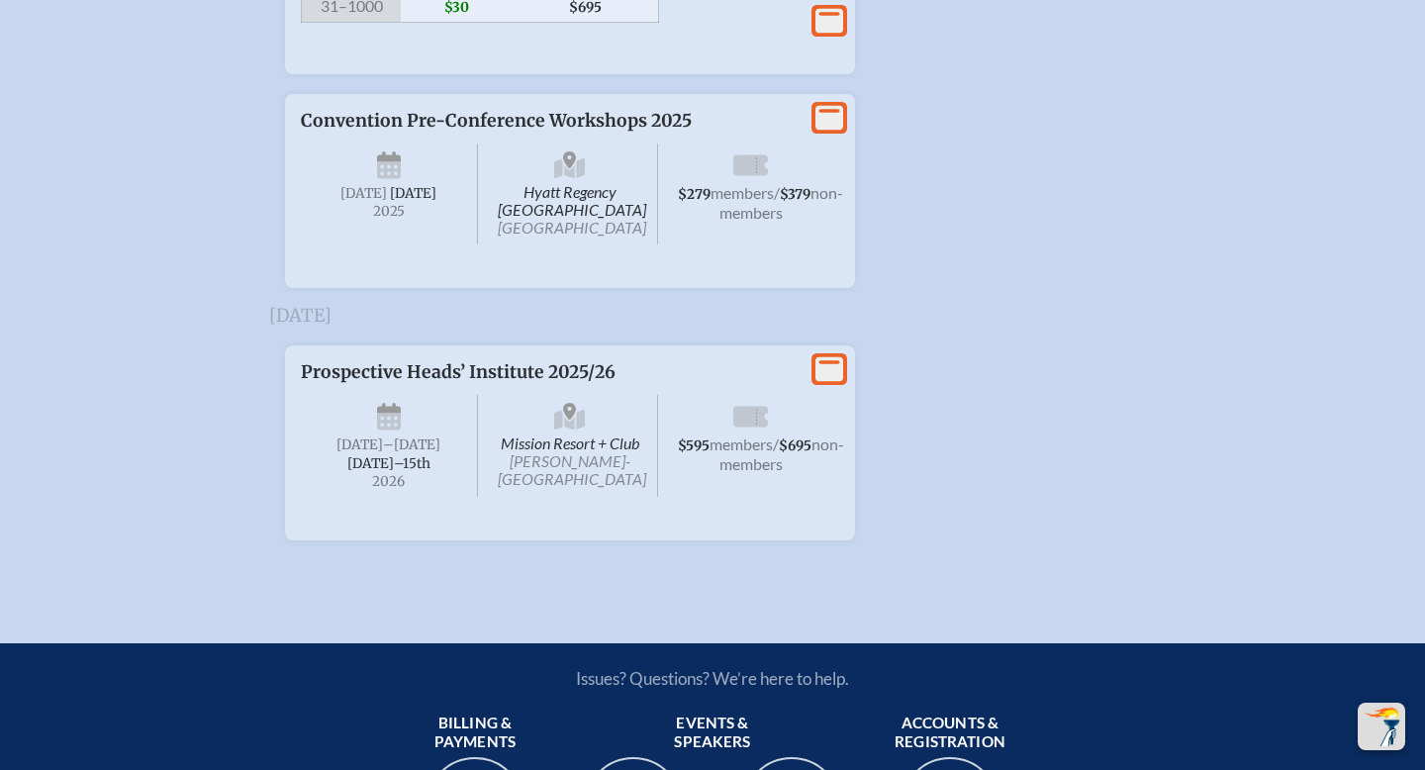
click at [831, 382] on icon at bounding box center [829, 369] width 28 height 25
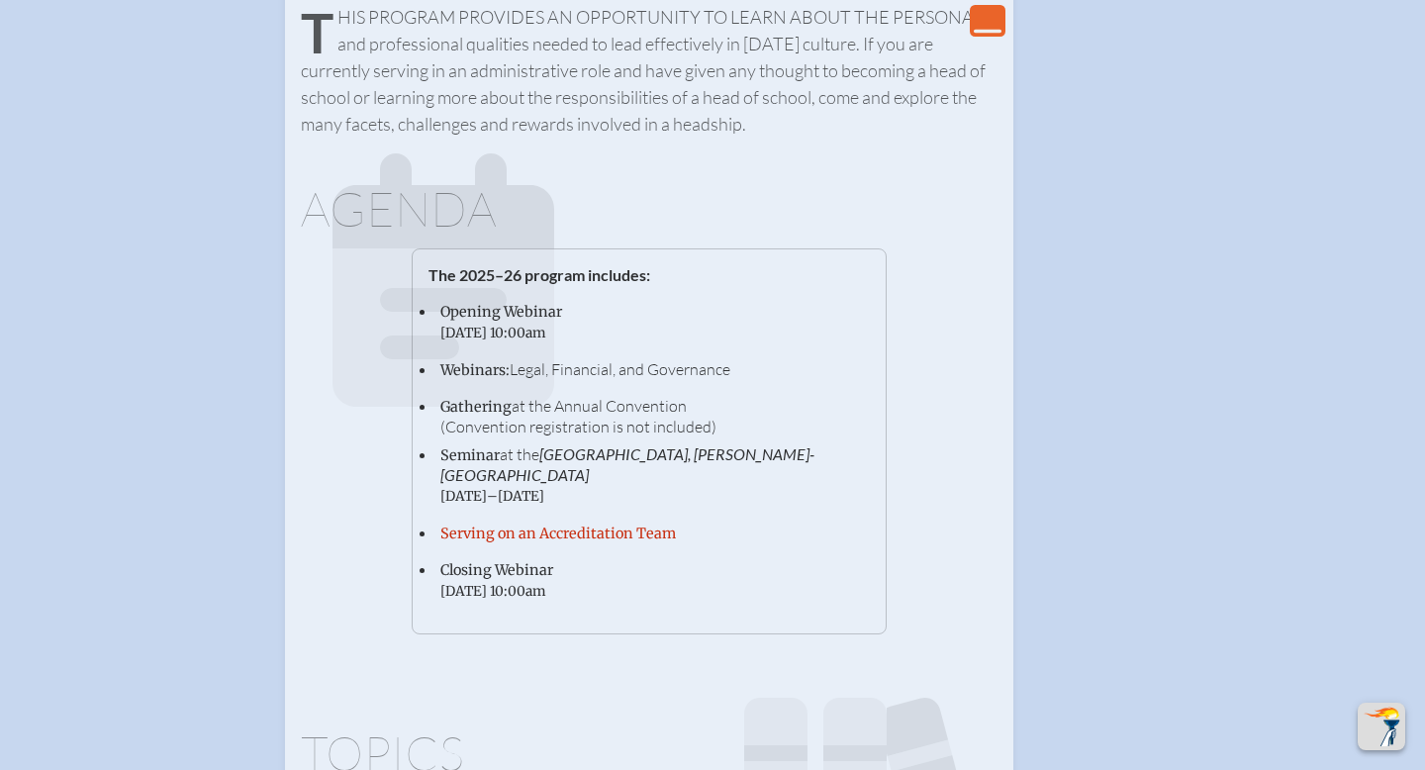
scroll to position [4792, 0]
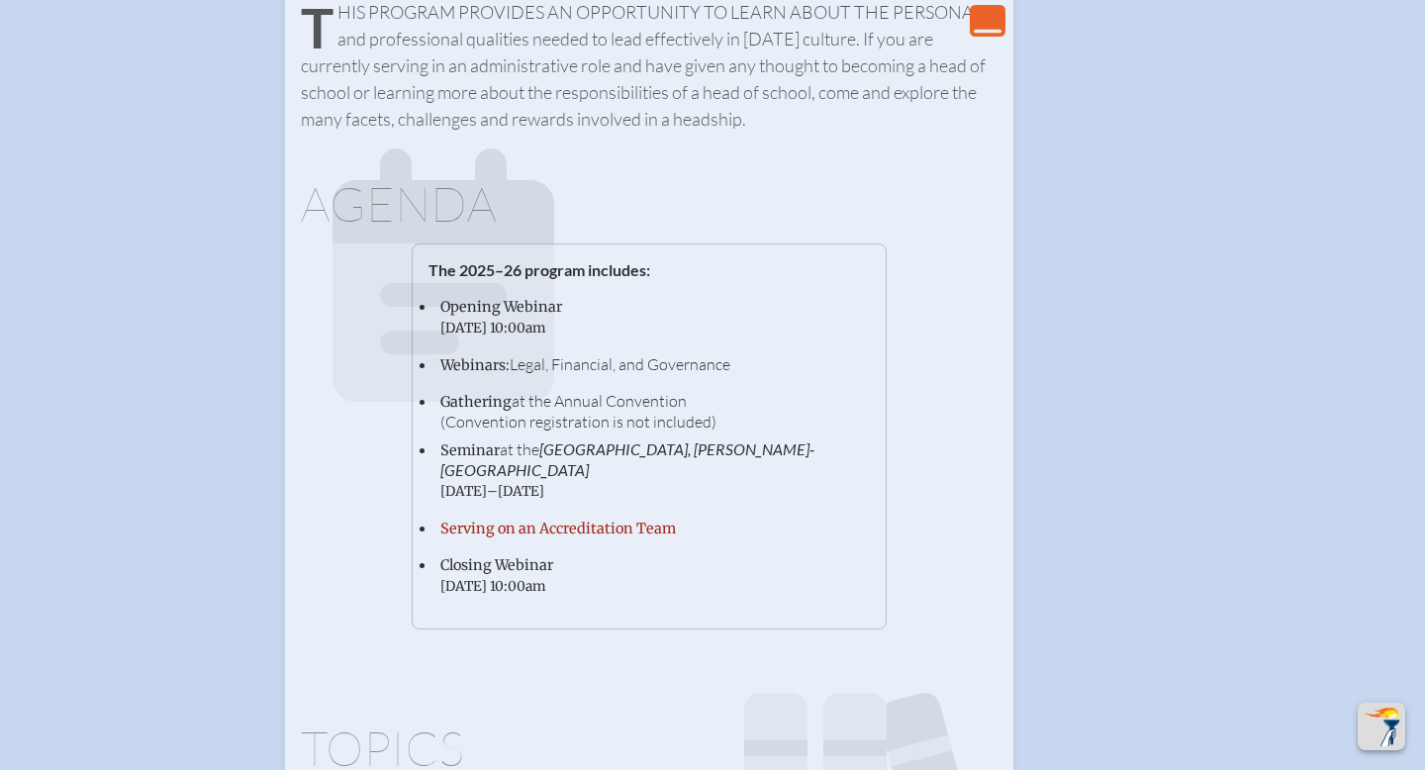
click at [604, 537] on link "Serving on an Accreditation Team" at bounding box center [557, 528] width 235 height 18
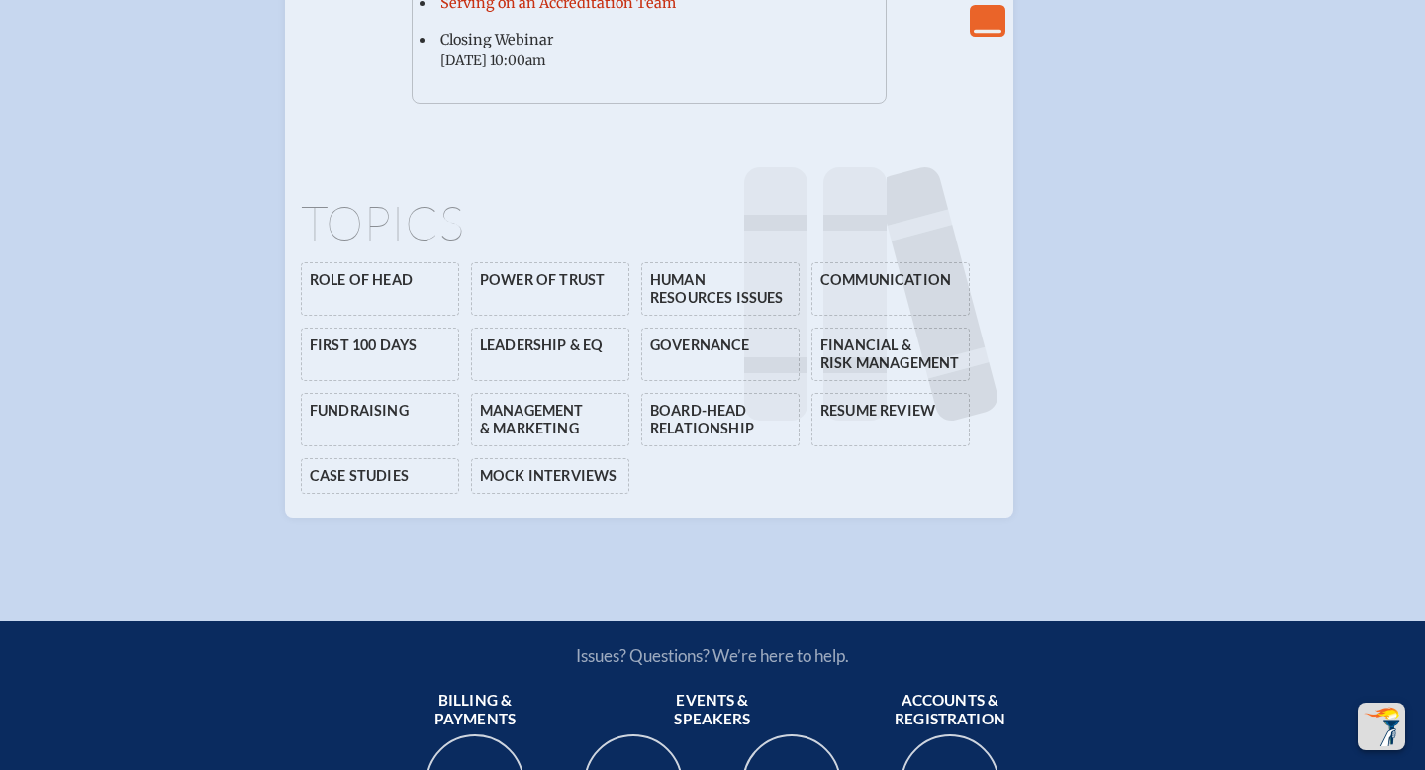
scroll to position [5278, 0]
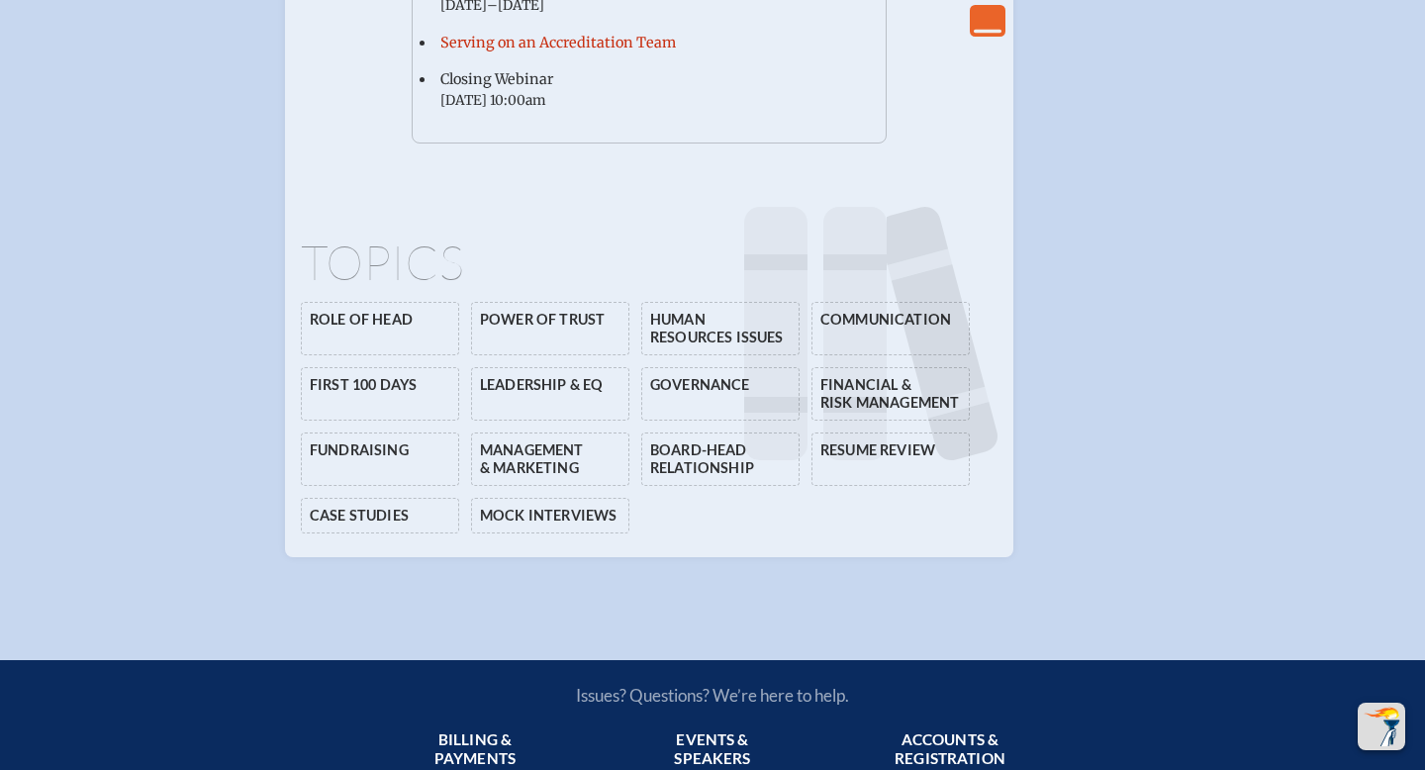
click at [408, 355] on li "Role of Head" at bounding box center [380, 328] width 158 height 53
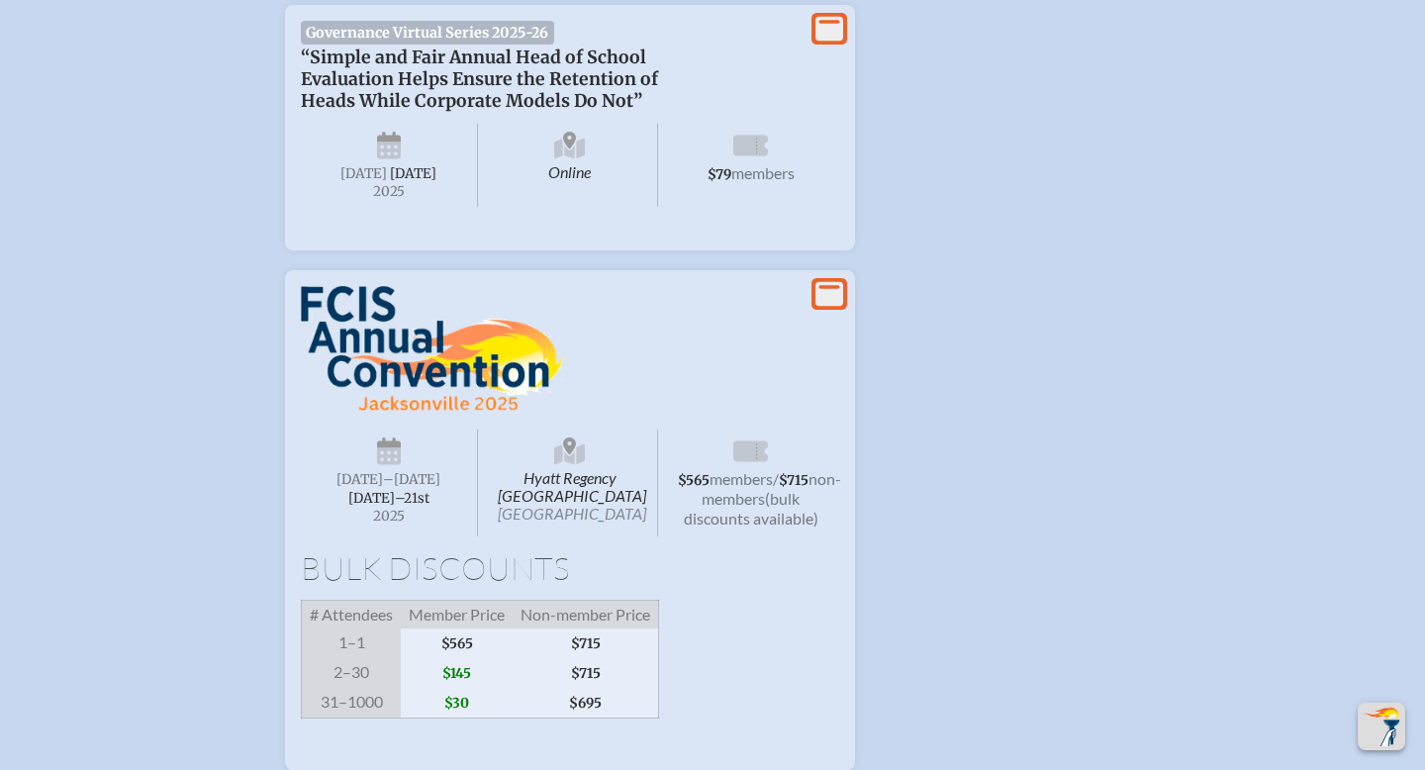
scroll to position [3515, 0]
click at [830, 309] on icon at bounding box center [829, 296] width 28 height 25
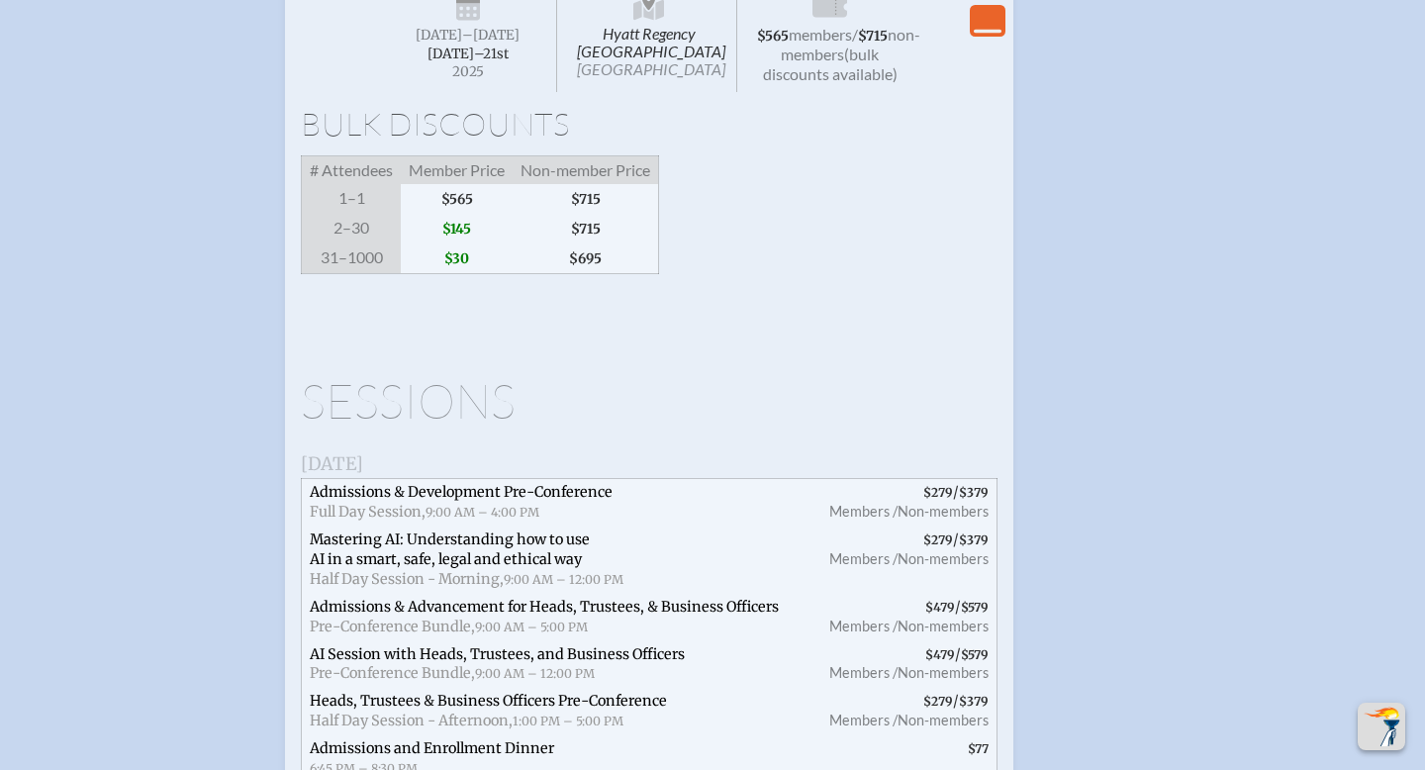
scroll to position [3721, 0]
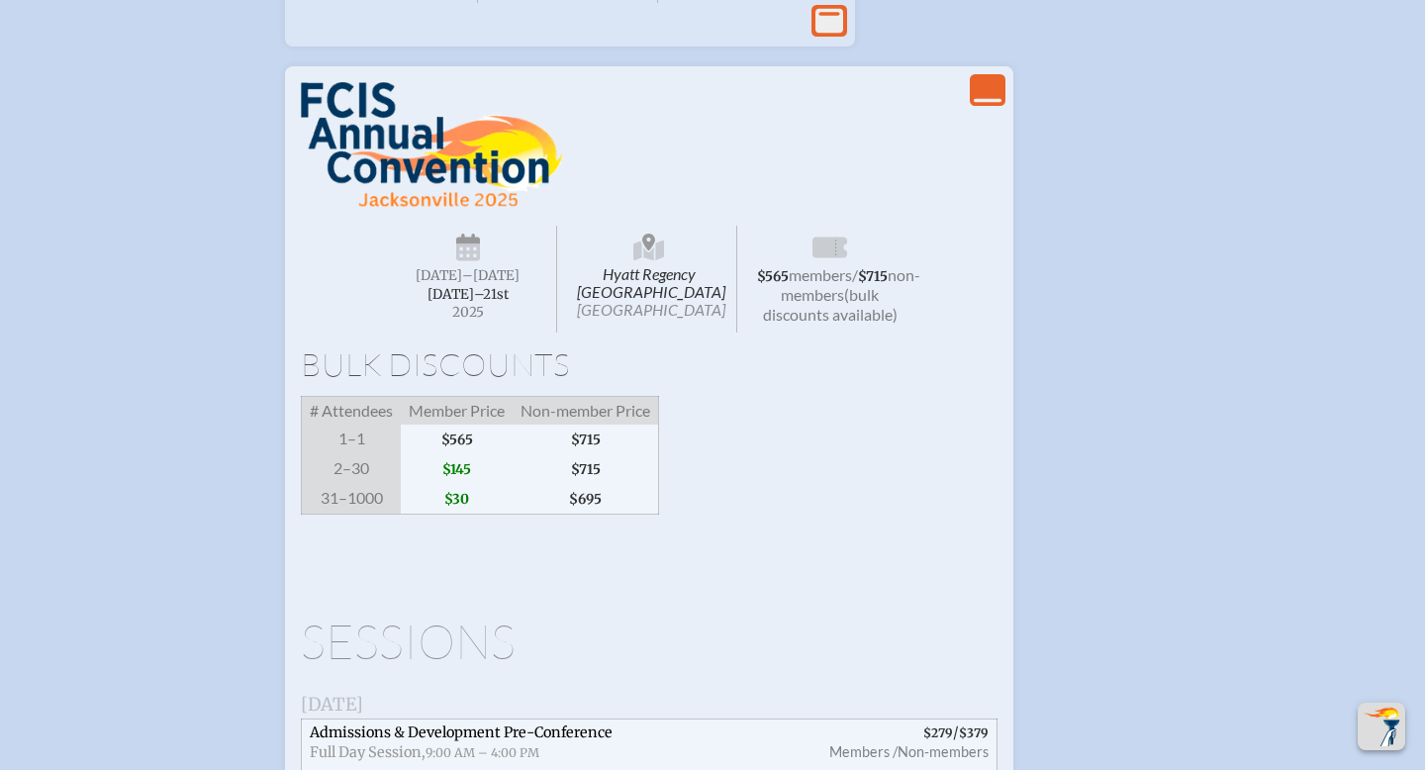
click at [441, 425] on span "Member Price" at bounding box center [457, 411] width 112 height 29
click at [984, 104] on icon "View Less" at bounding box center [988, 90] width 28 height 28
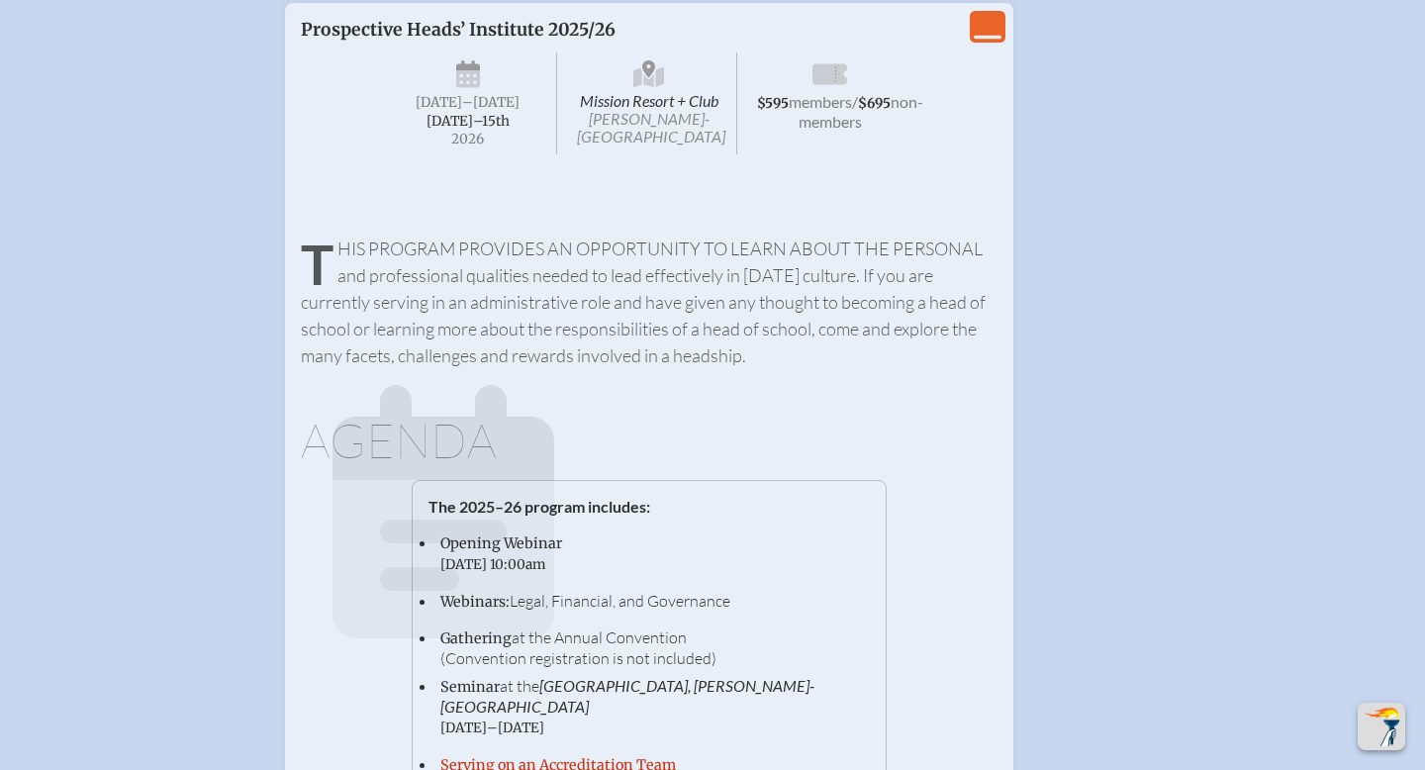
scroll to position [4349, 0]
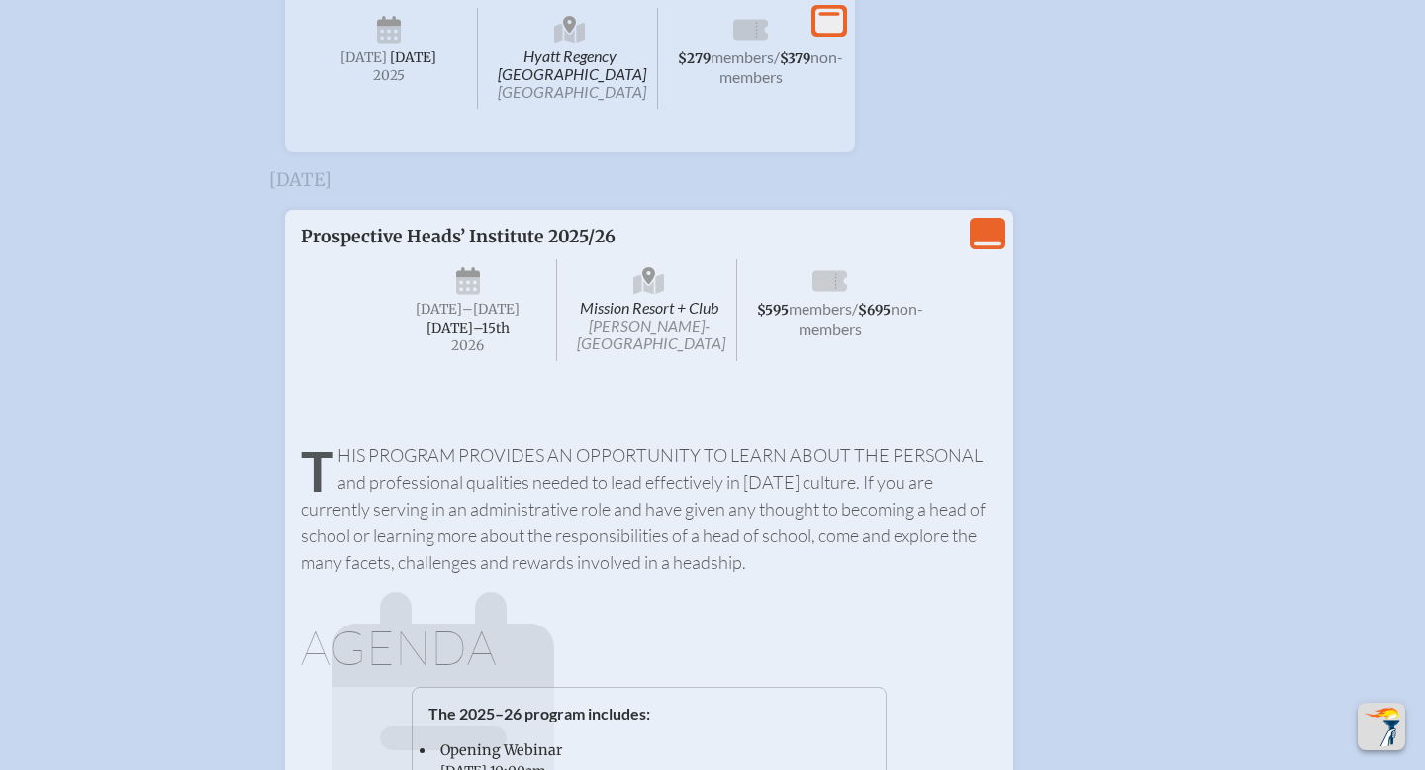
click at [416, 318] on span "[DATE]" at bounding box center [439, 309] width 47 height 17
click at [617, 361] on span "Mission Resort + Club Howey-in-the-Hills" at bounding box center [649, 310] width 177 height 102
click at [861, 337] on span "non-members" at bounding box center [861, 318] width 126 height 39
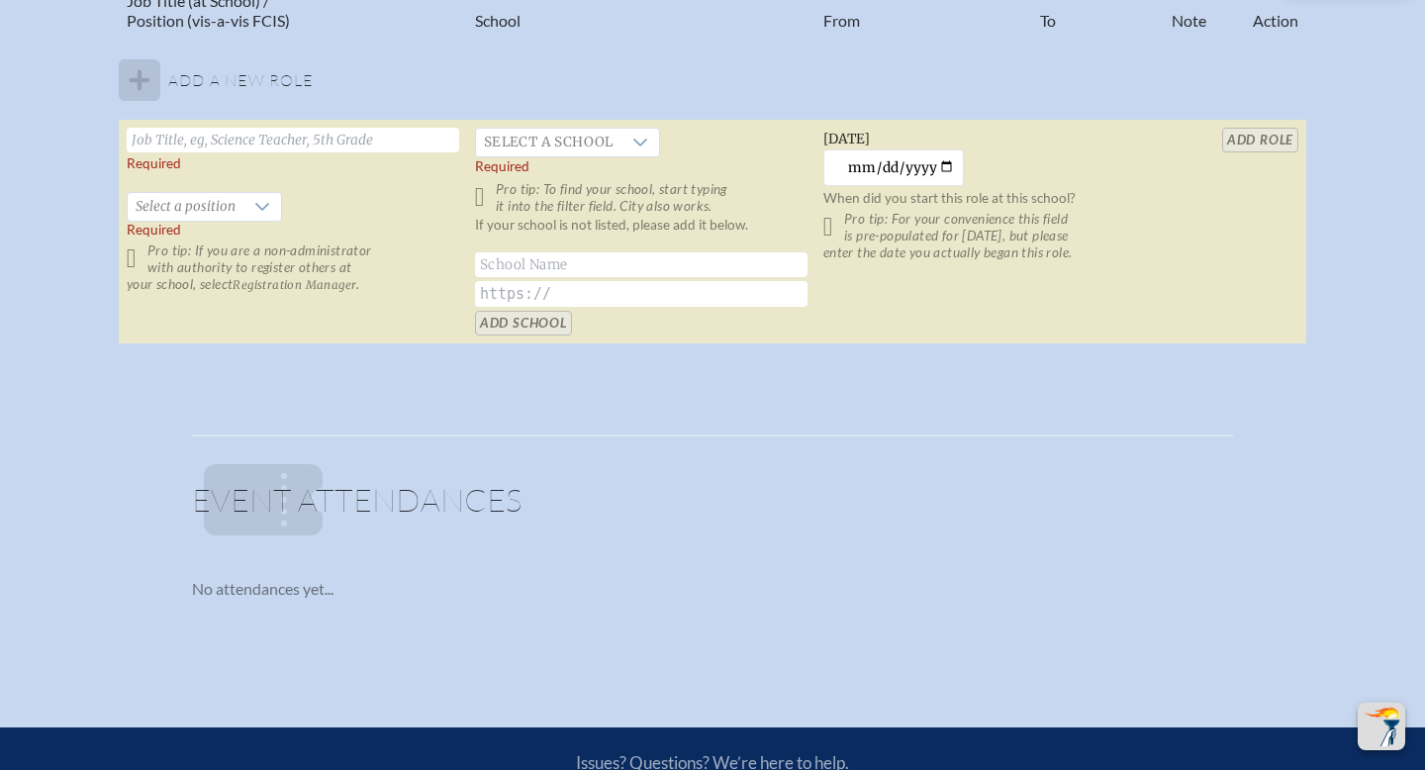
scroll to position [1390, 0]
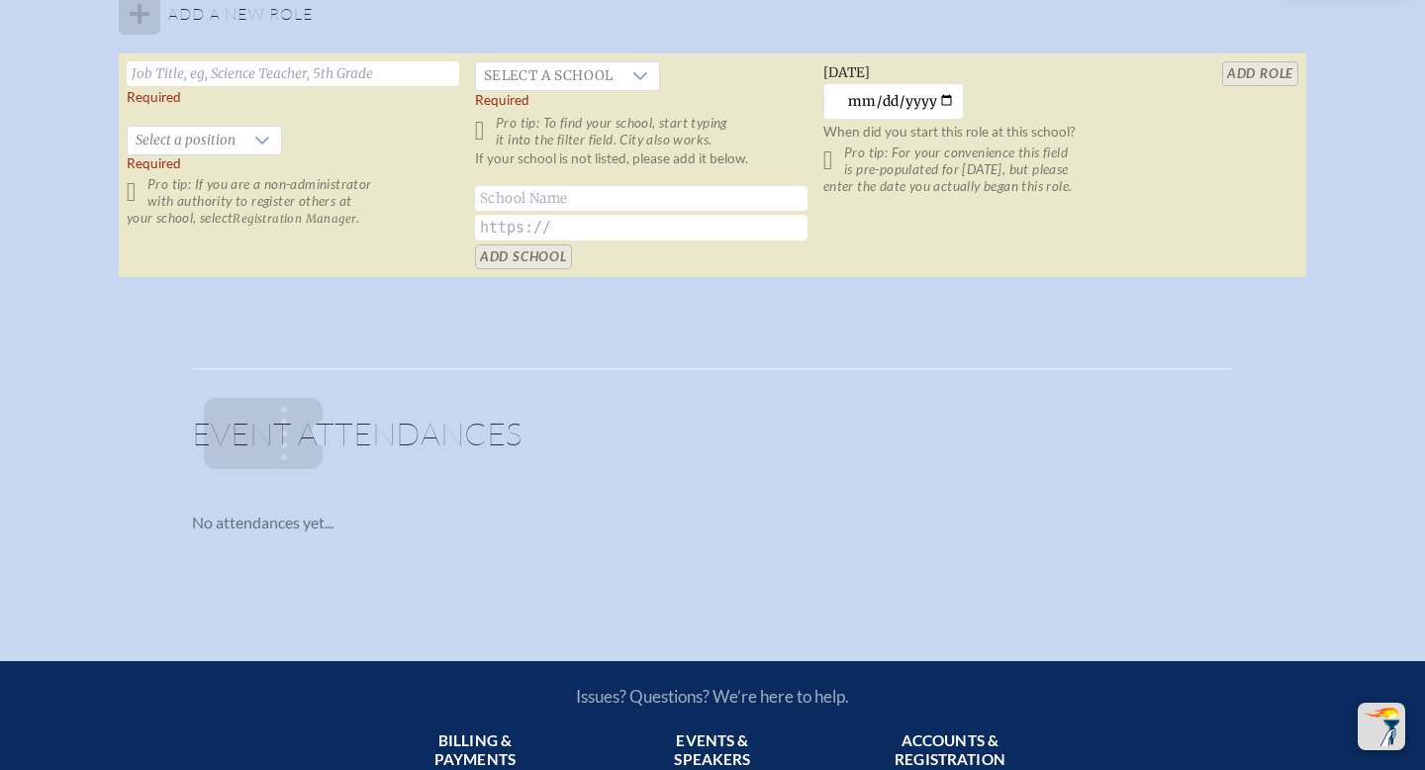
click at [348, 78] on input "text" at bounding box center [293, 73] width 332 height 25
type input "Director of Enrollment Services & Marketing"
click at [623, 71] on div at bounding box center [640, 76] width 38 height 28
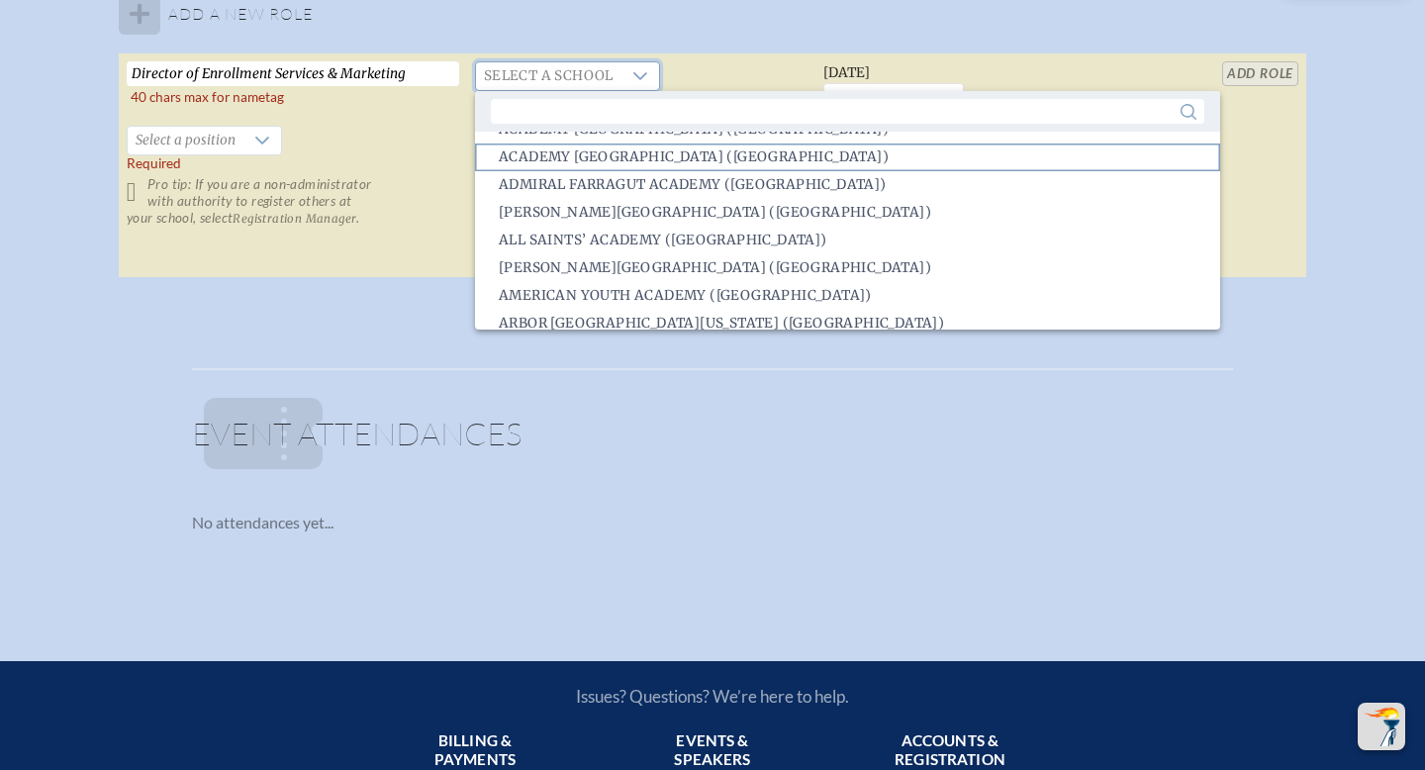
scroll to position [140, 0]
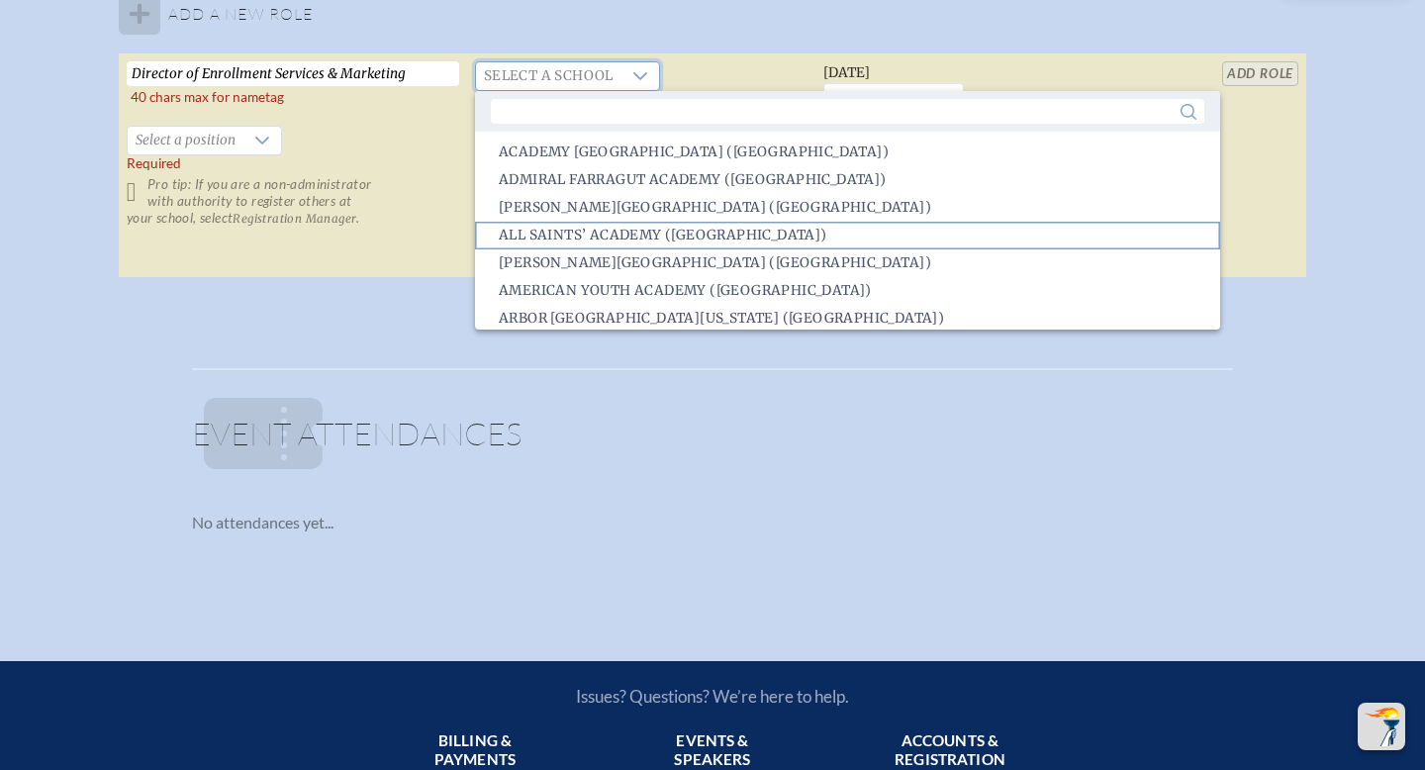
click at [615, 234] on span "All Saints’ Academy ([GEOGRAPHIC_DATA])" at bounding box center [663, 236] width 328 height 20
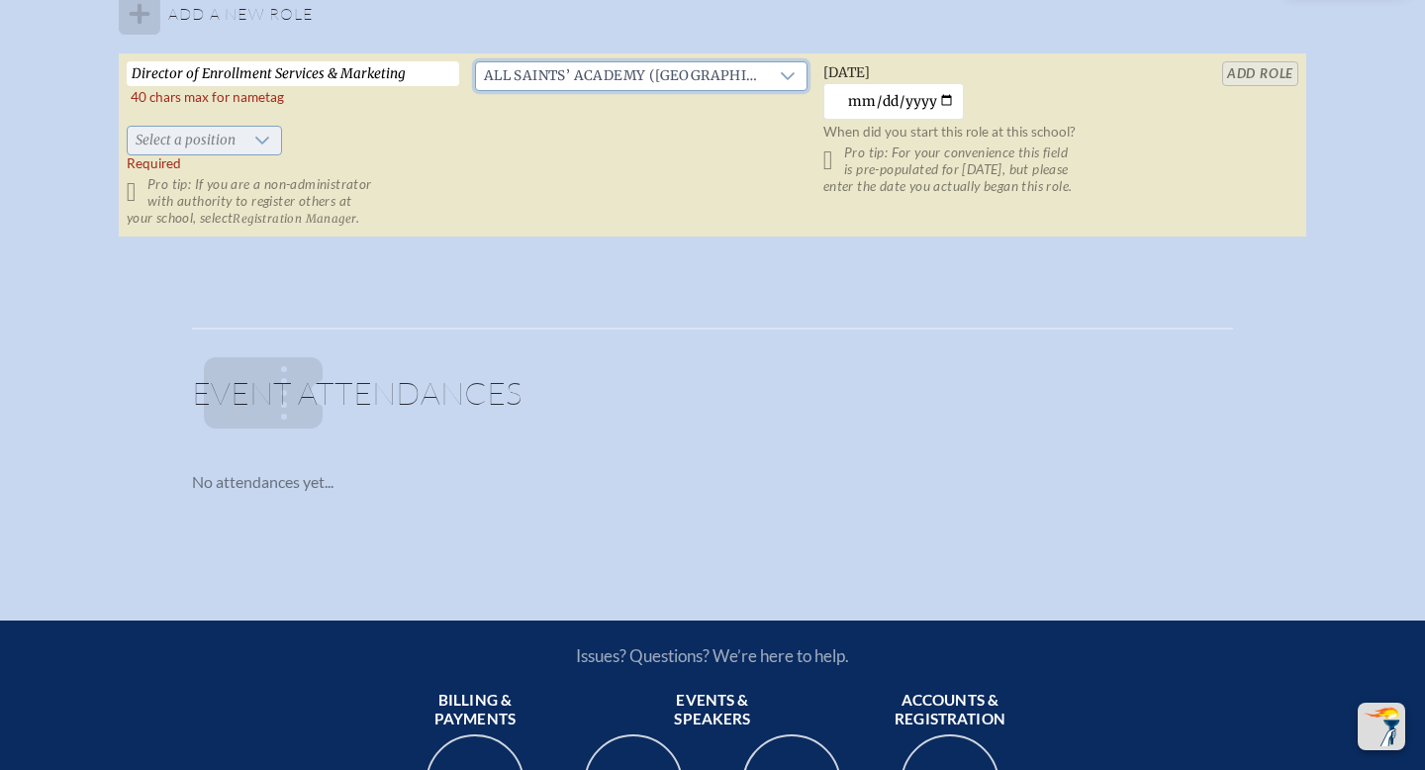
click at [254, 142] on icon at bounding box center [262, 141] width 16 height 16
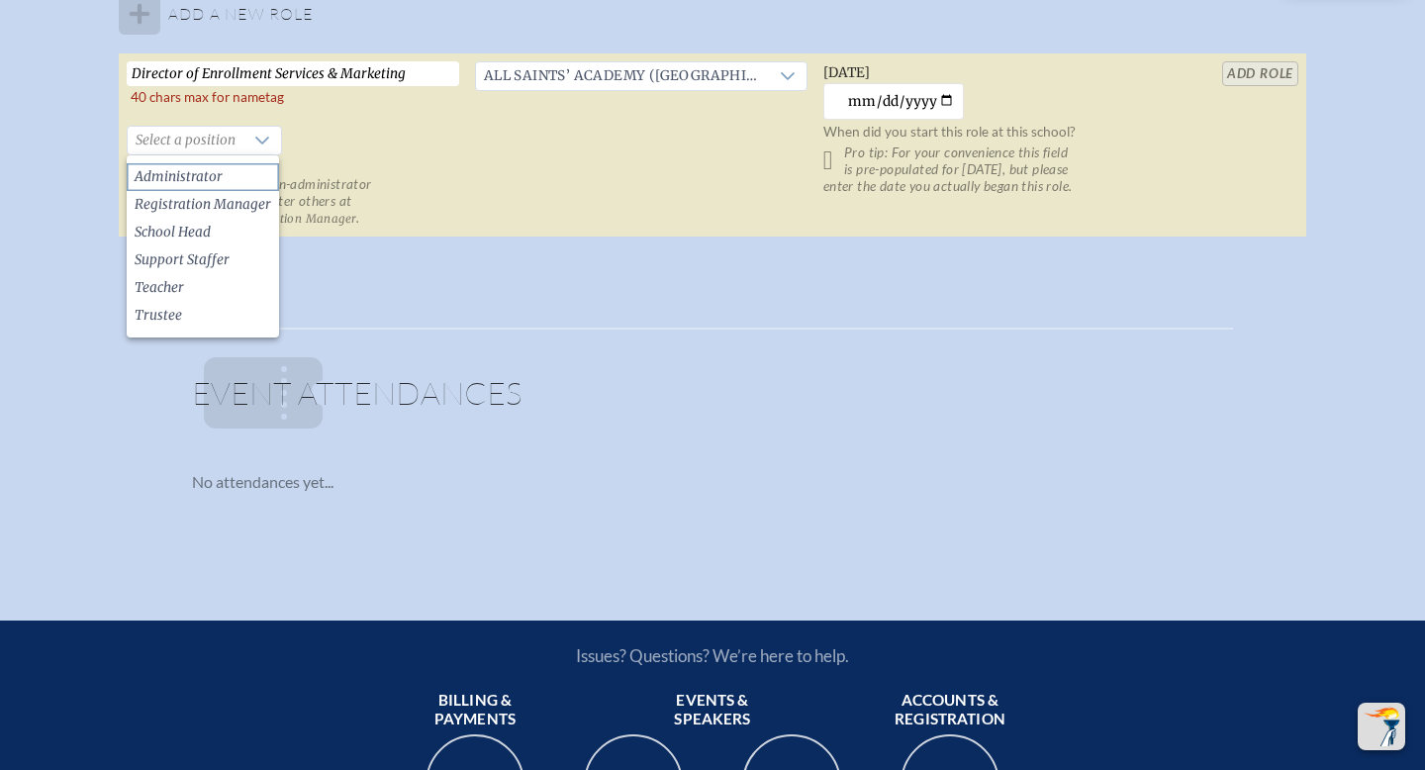
click at [213, 167] on span "Administrator" at bounding box center [179, 177] width 88 height 20
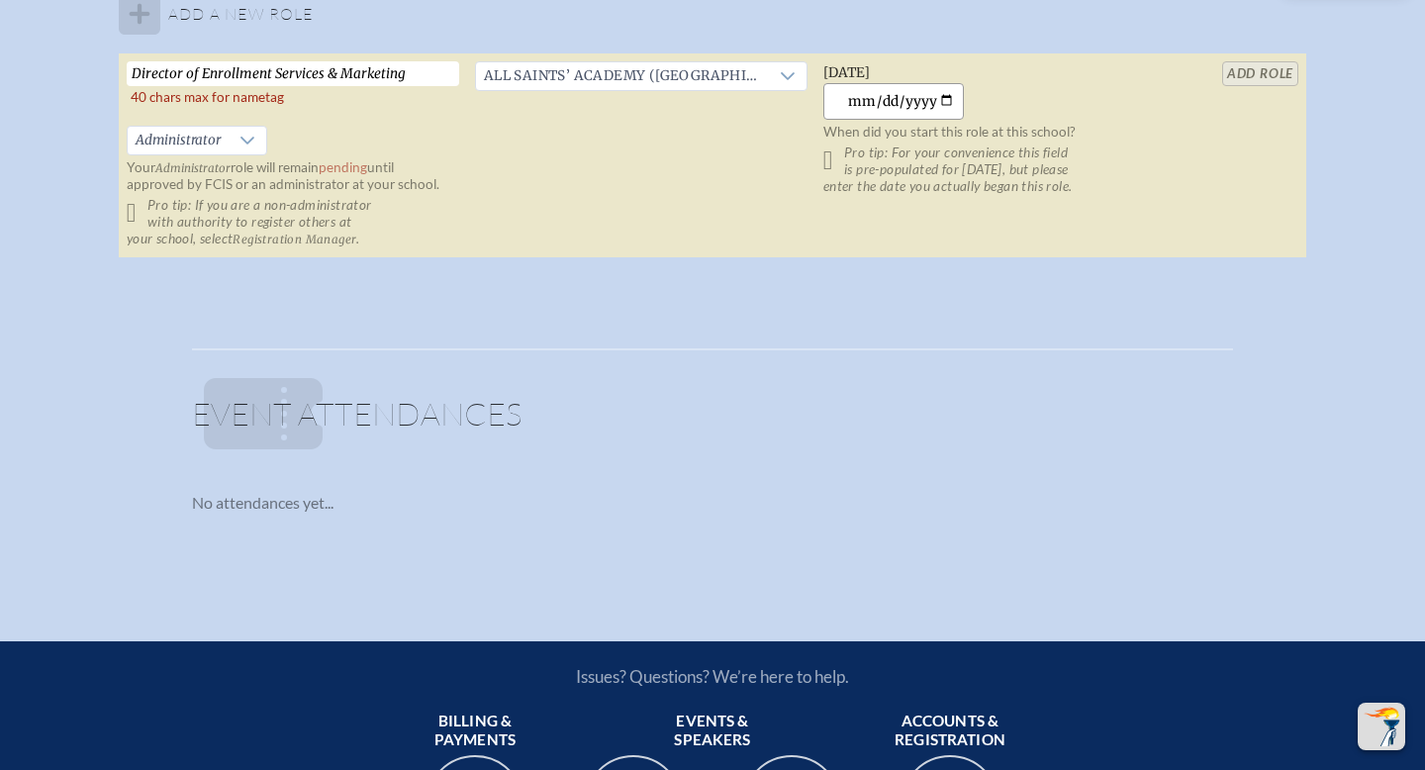
click at [949, 98] on input "[DATE]" at bounding box center [893, 101] width 141 height 37
type input "[DATE]"
click at [1236, 69] on table "Job Title (at School) / Position (vis-a-vis FCIS) School From To Note Action Ad…" at bounding box center [712, 87] width 1187 height 344
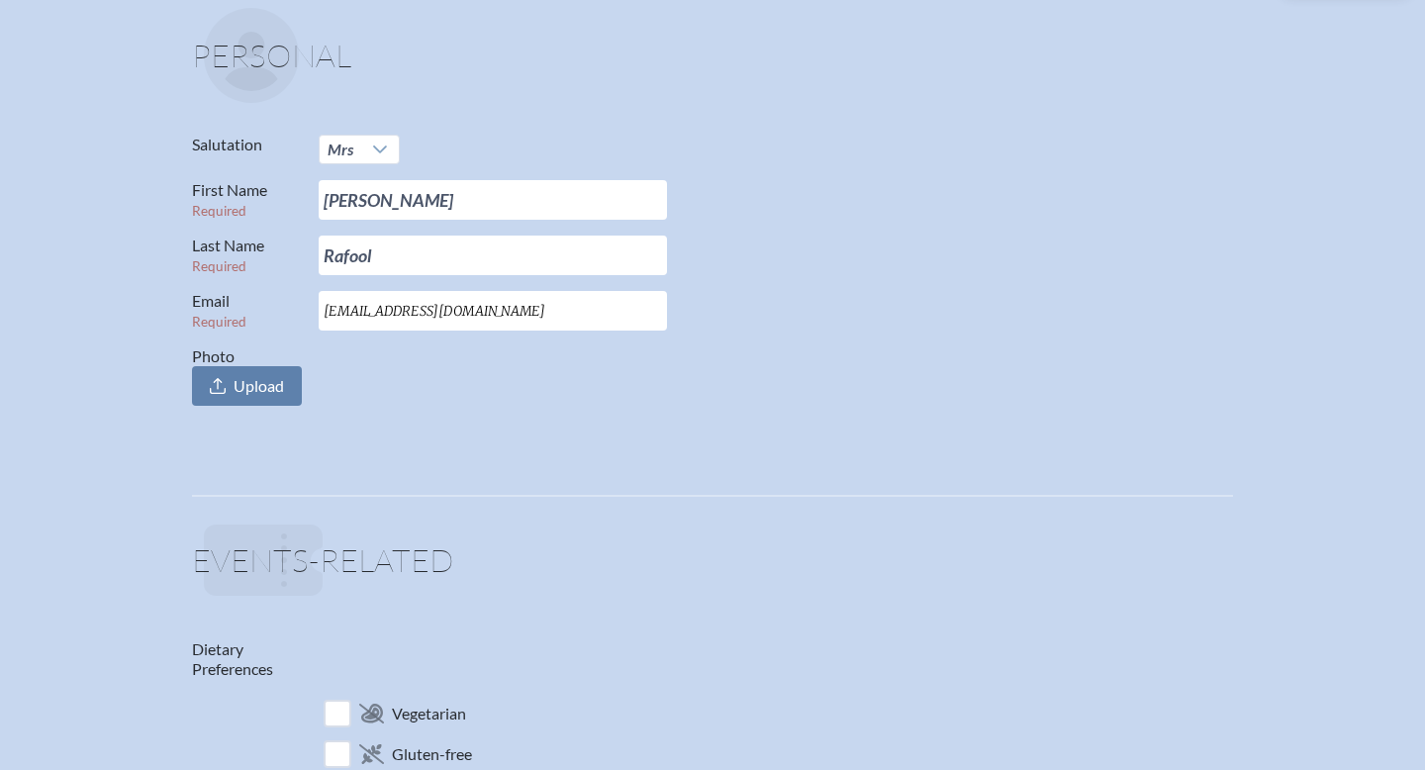
scroll to position [0, 0]
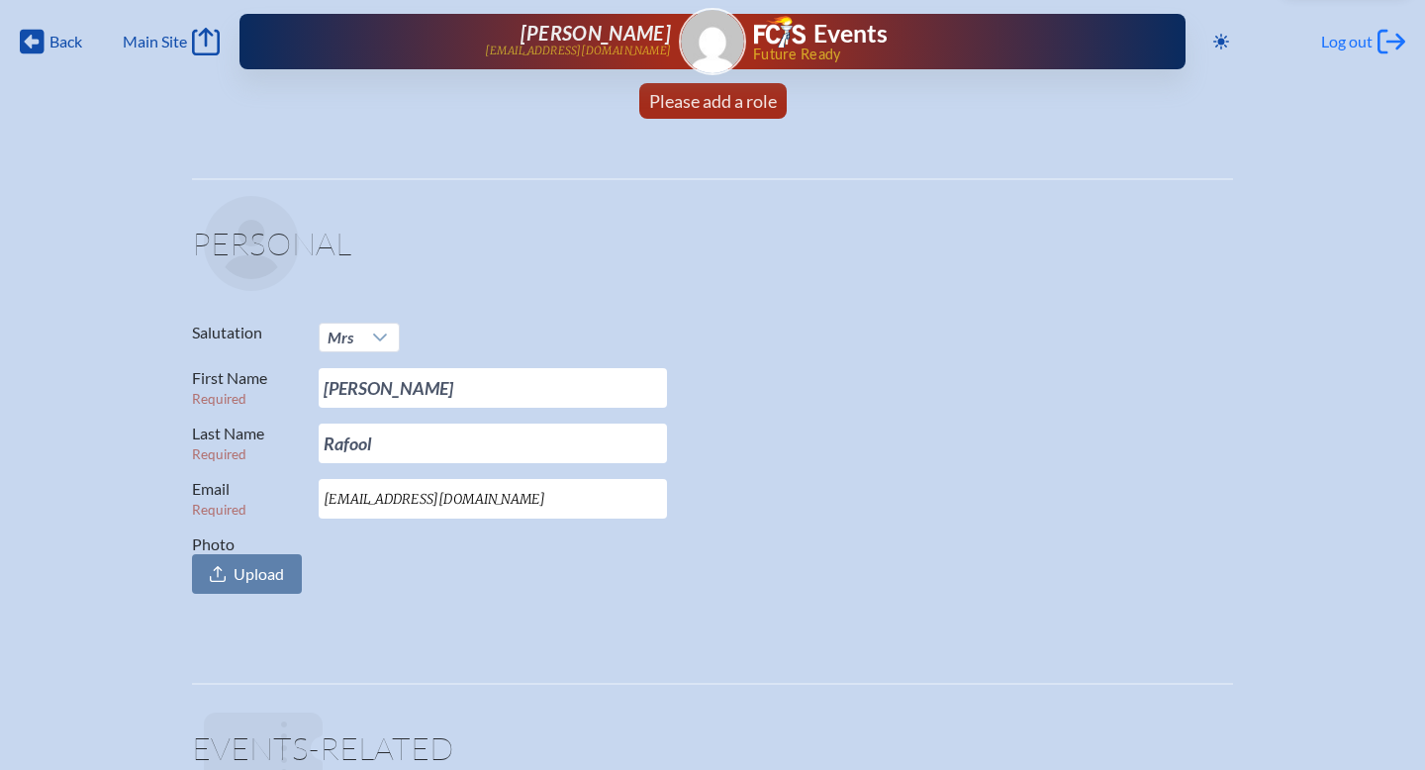
click at [1353, 47] on span "Log out" at bounding box center [1346, 42] width 51 height 20
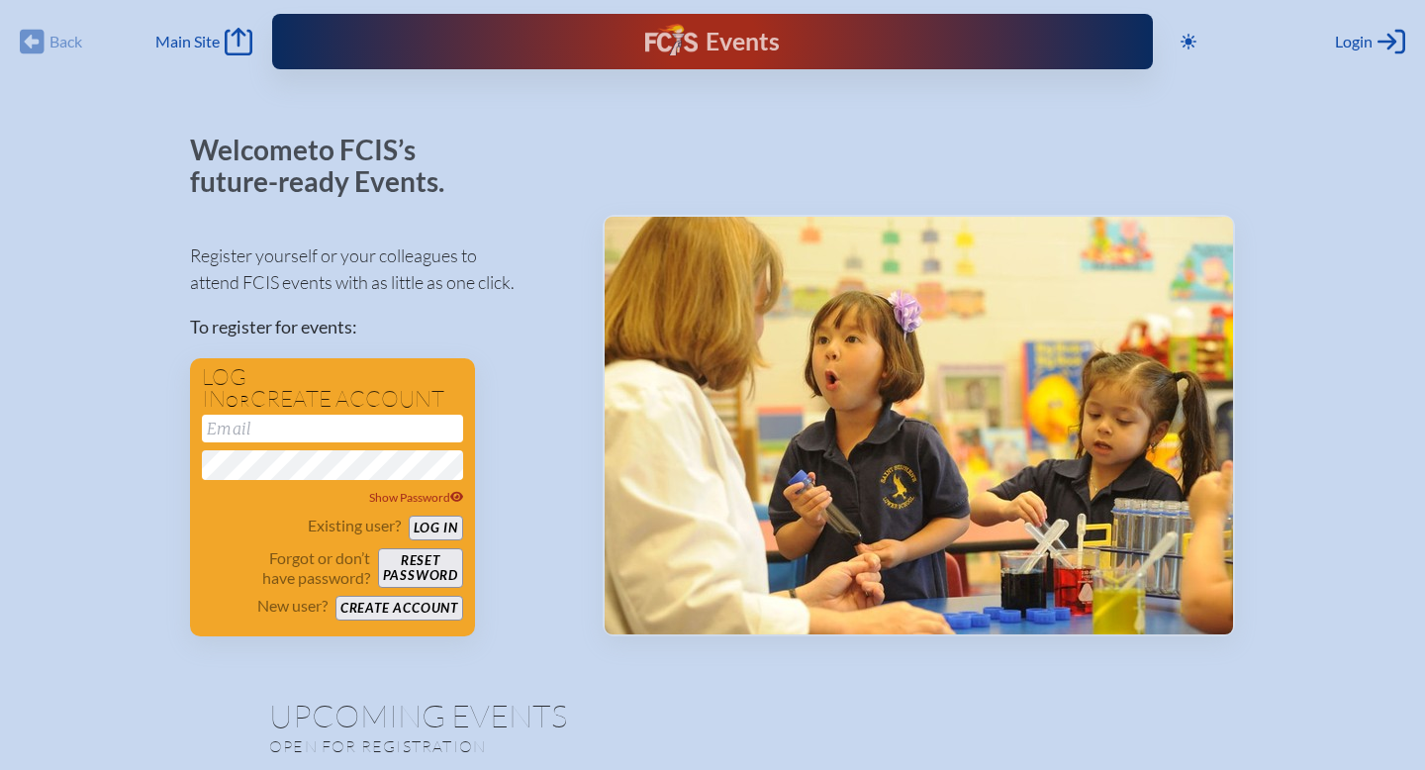
scroll to position [760, 0]
